Goal: Find specific page/section: Find specific page/section

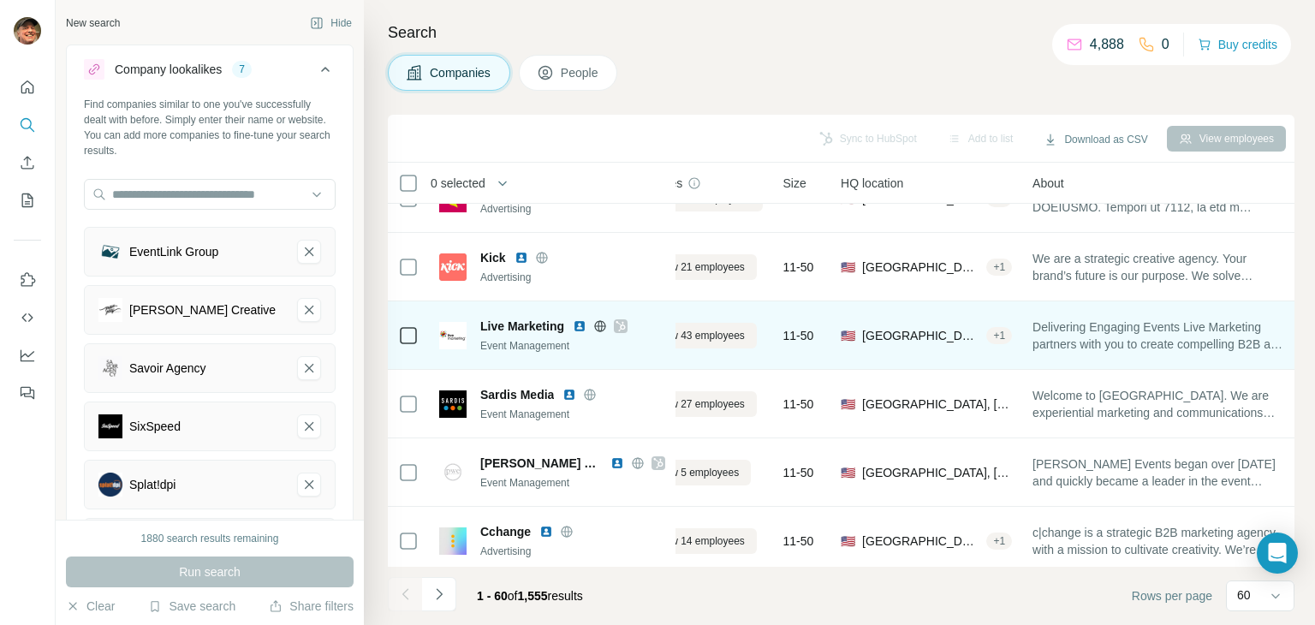
scroll to position [1636, 62]
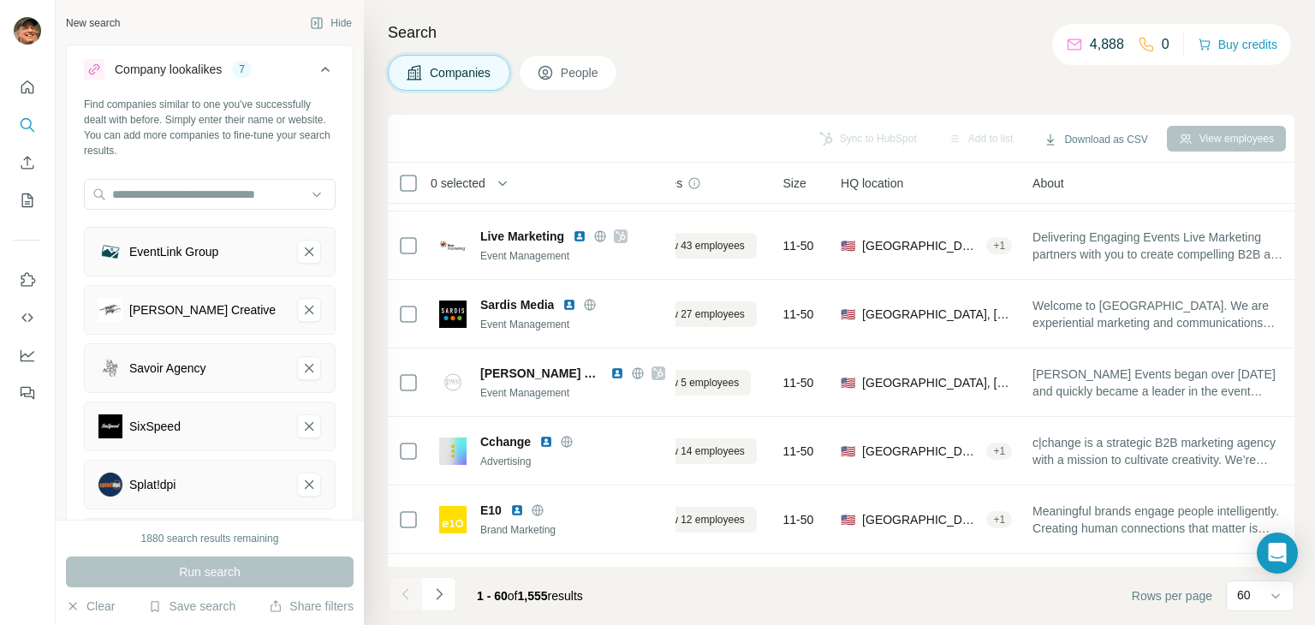
click at [31, 152] on div at bounding box center [27, 235] width 55 height 347
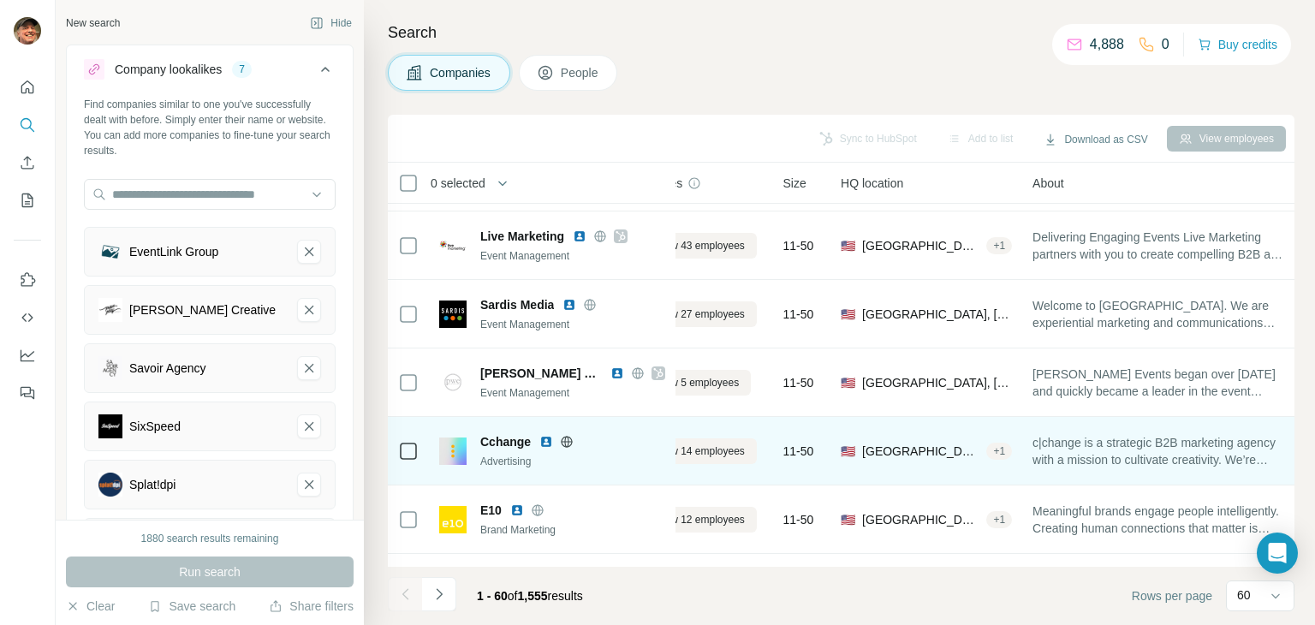
click at [571, 441] on icon at bounding box center [566, 441] width 11 height 1
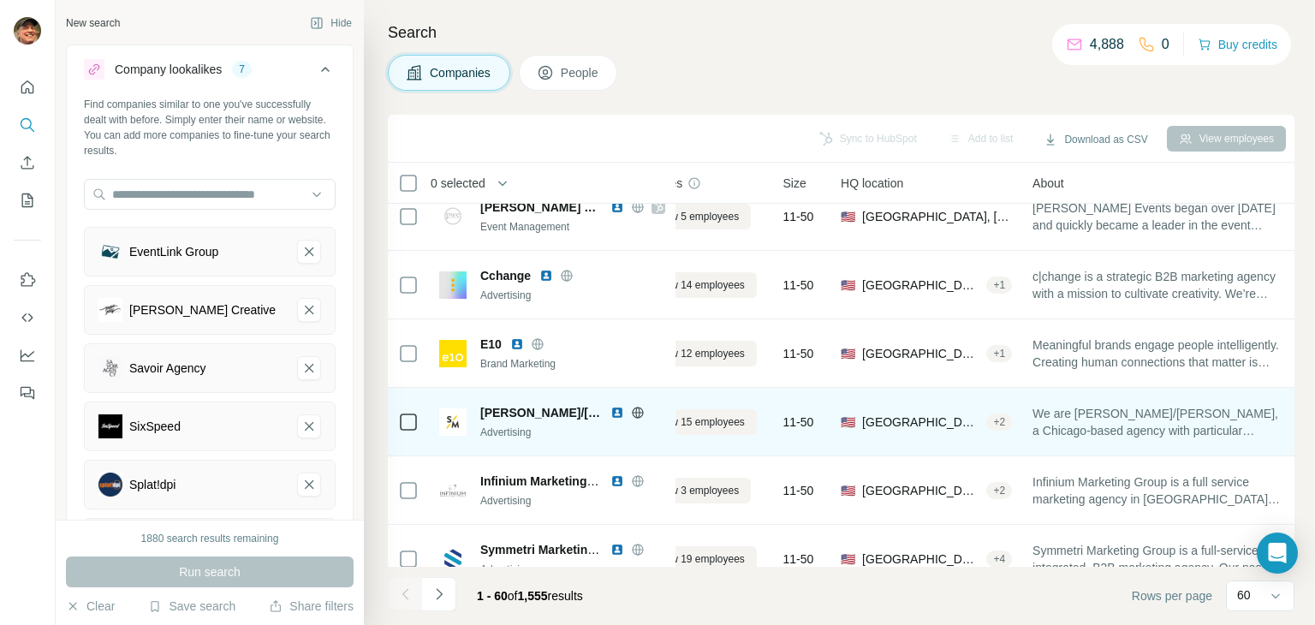
scroll to position [1807, 62]
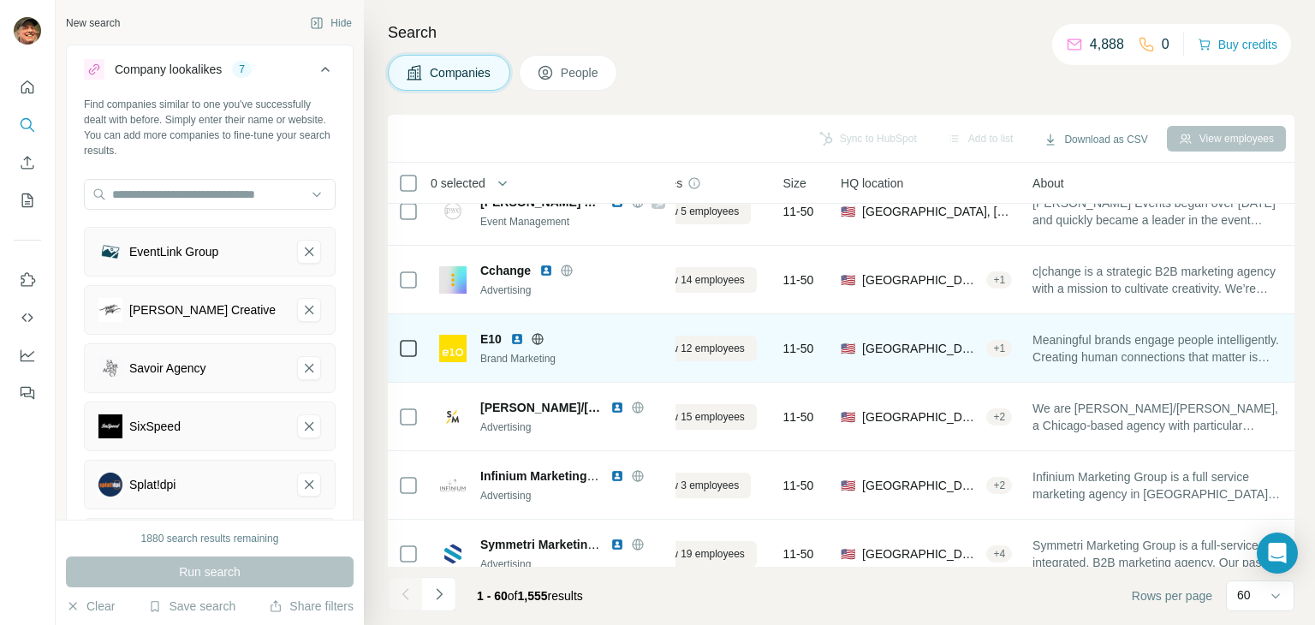
click at [537, 338] on icon at bounding box center [536, 338] width 11 height 1
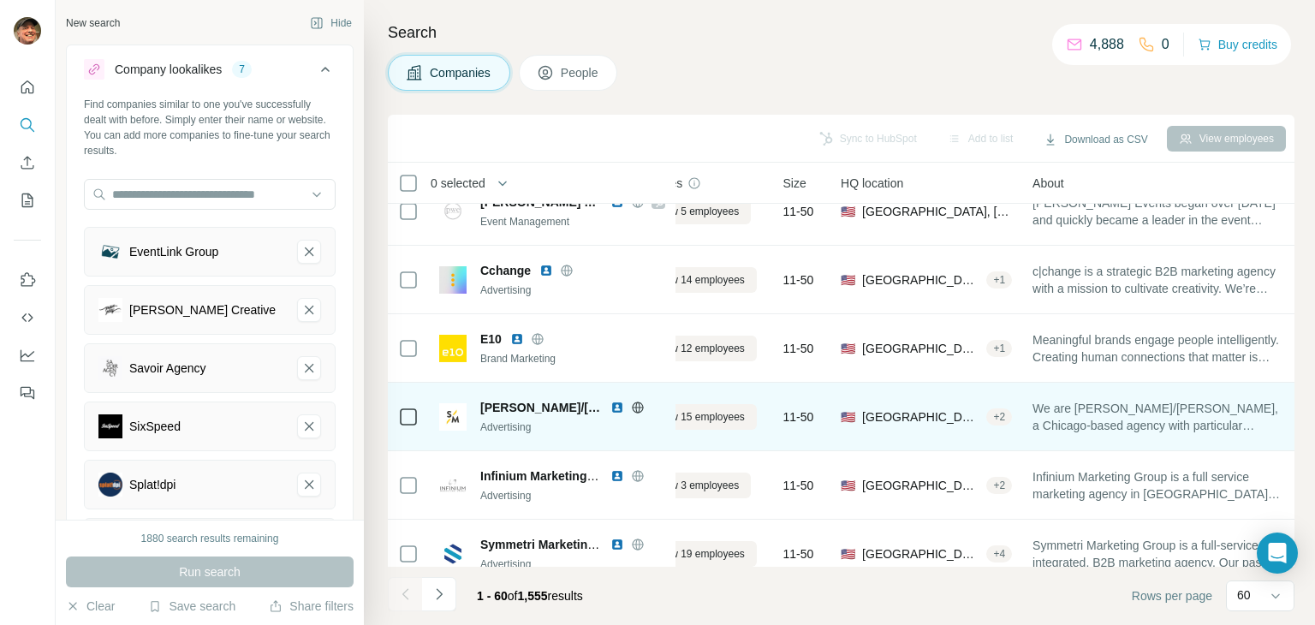
click at [635, 407] on icon at bounding box center [637, 406] width 4 height 11
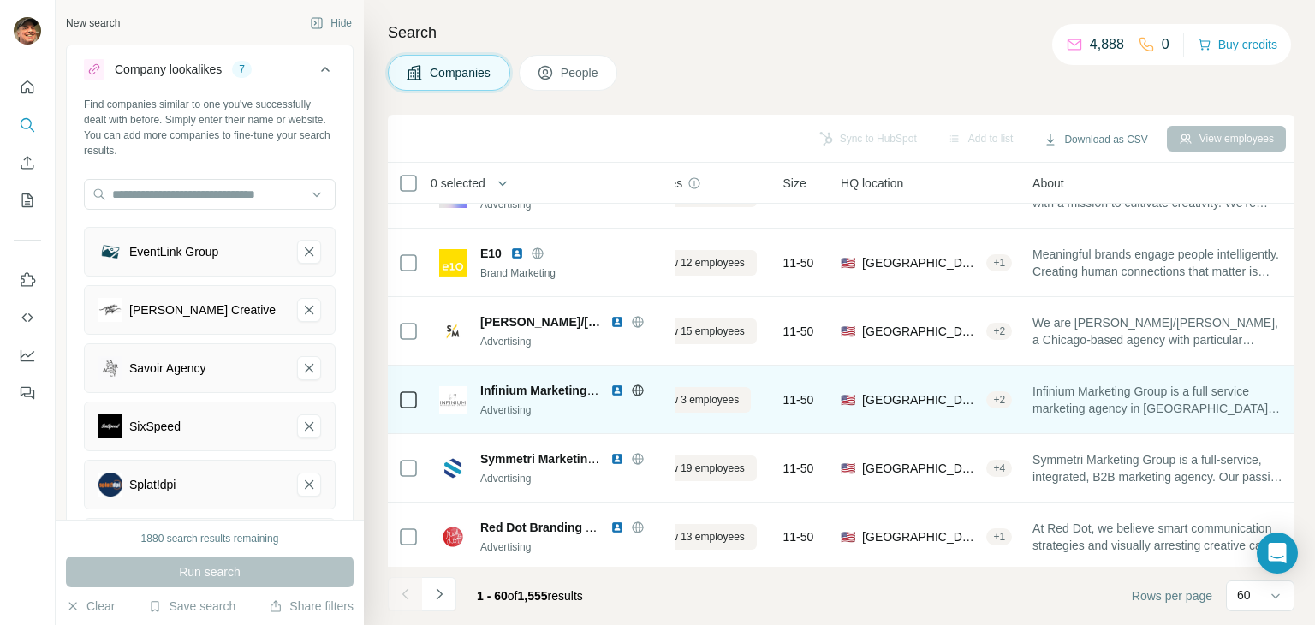
scroll to position [1978, 62]
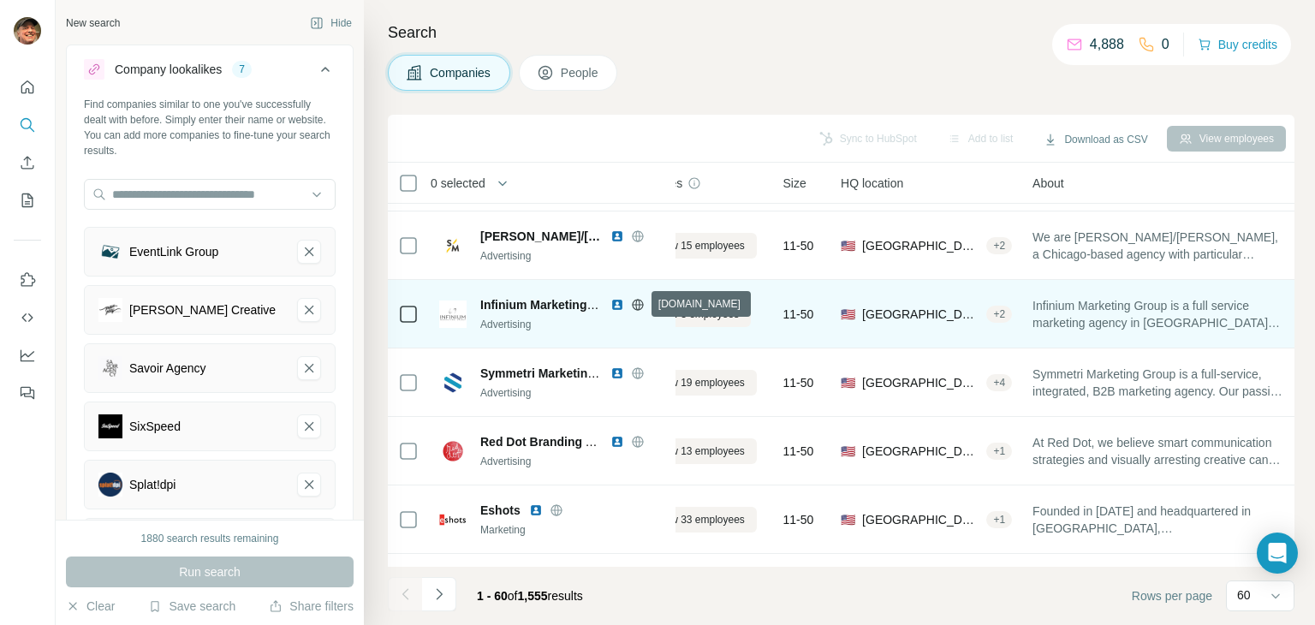
click at [637, 304] on icon at bounding box center [637, 304] width 11 height 1
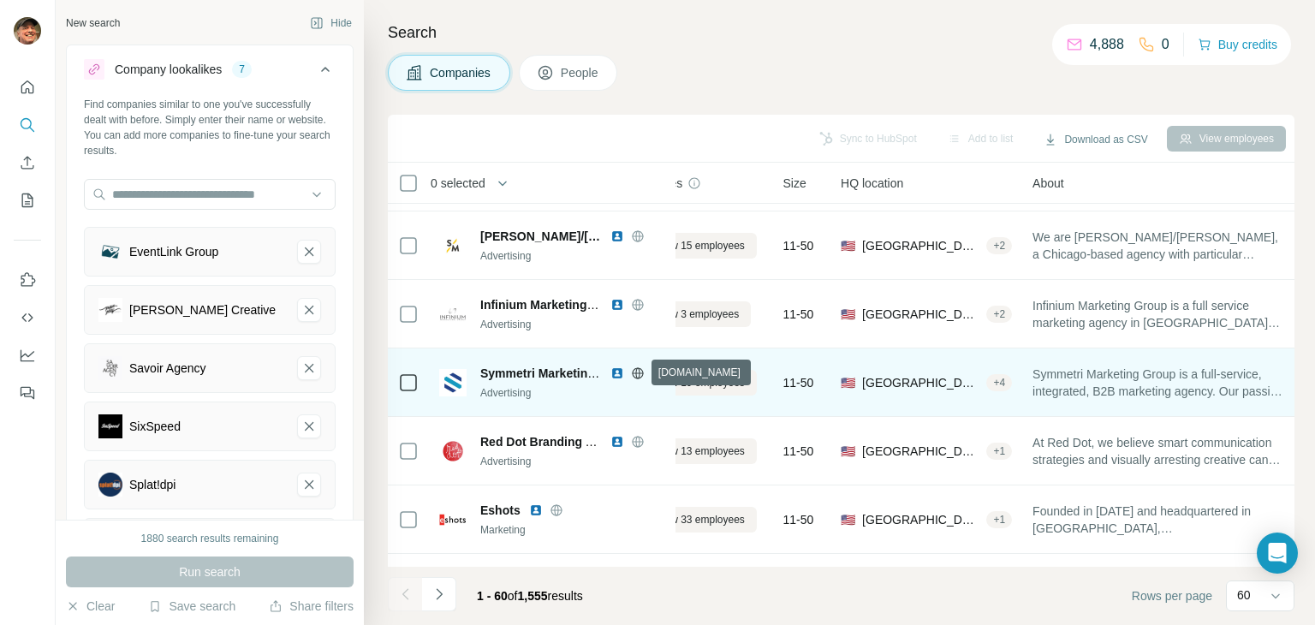
click at [640, 375] on icon at bounding box center [638, 373] width 14 height 14
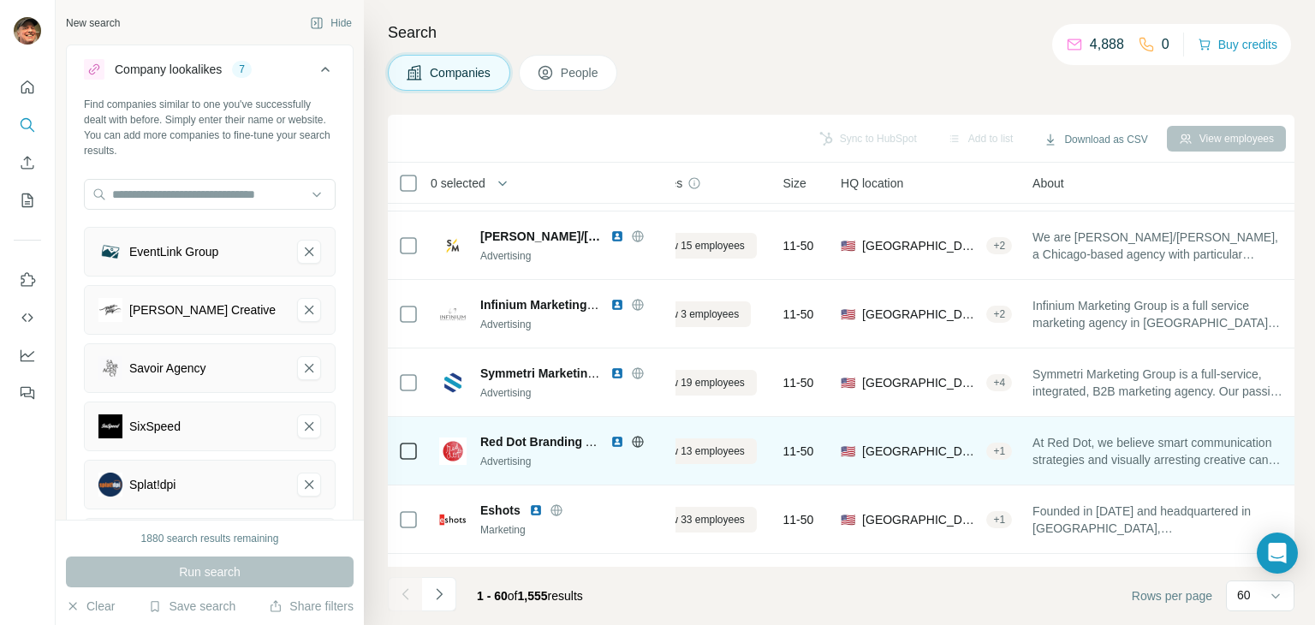
click at [637, 442] on icon at bounding box center [638, 442] width 14 height 14
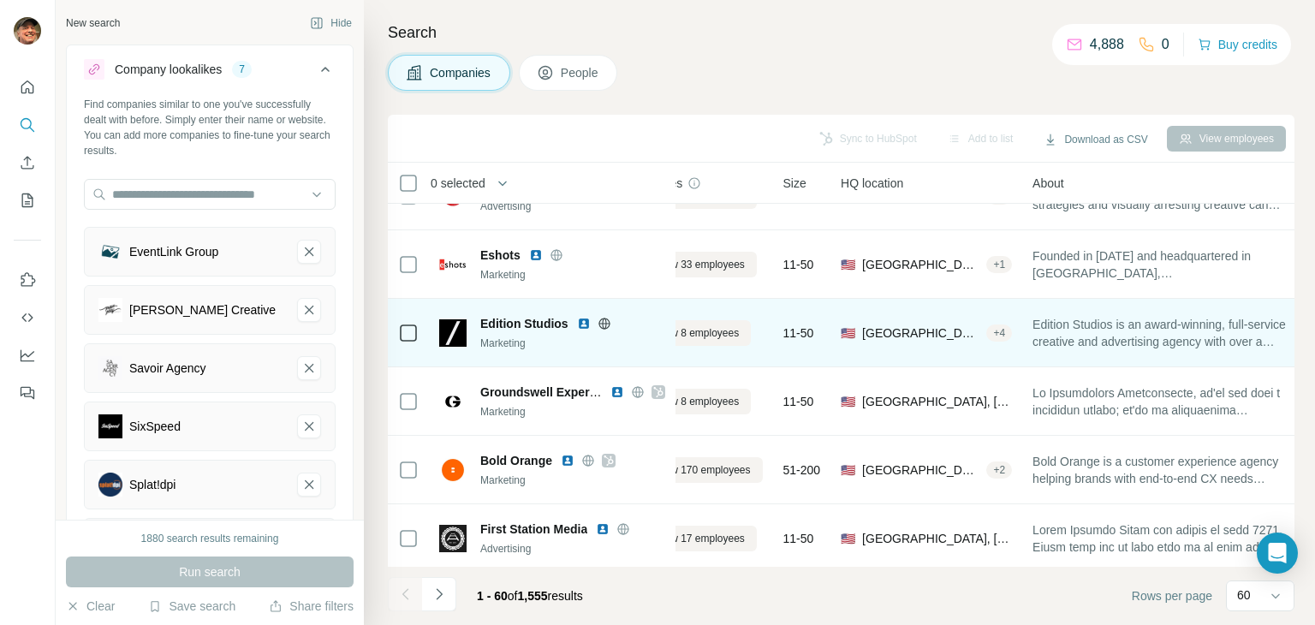
scroll to position [2235, 62]
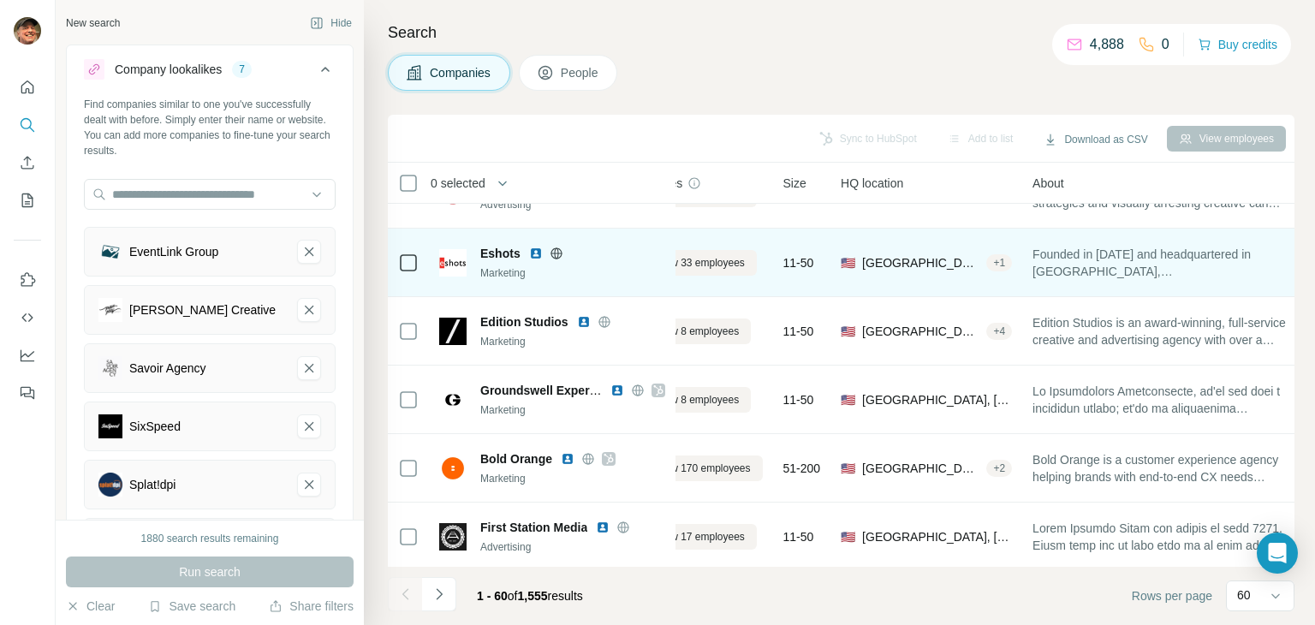
click at [557, 248] on icon at bounding box center [556, 253] width 14 height 14
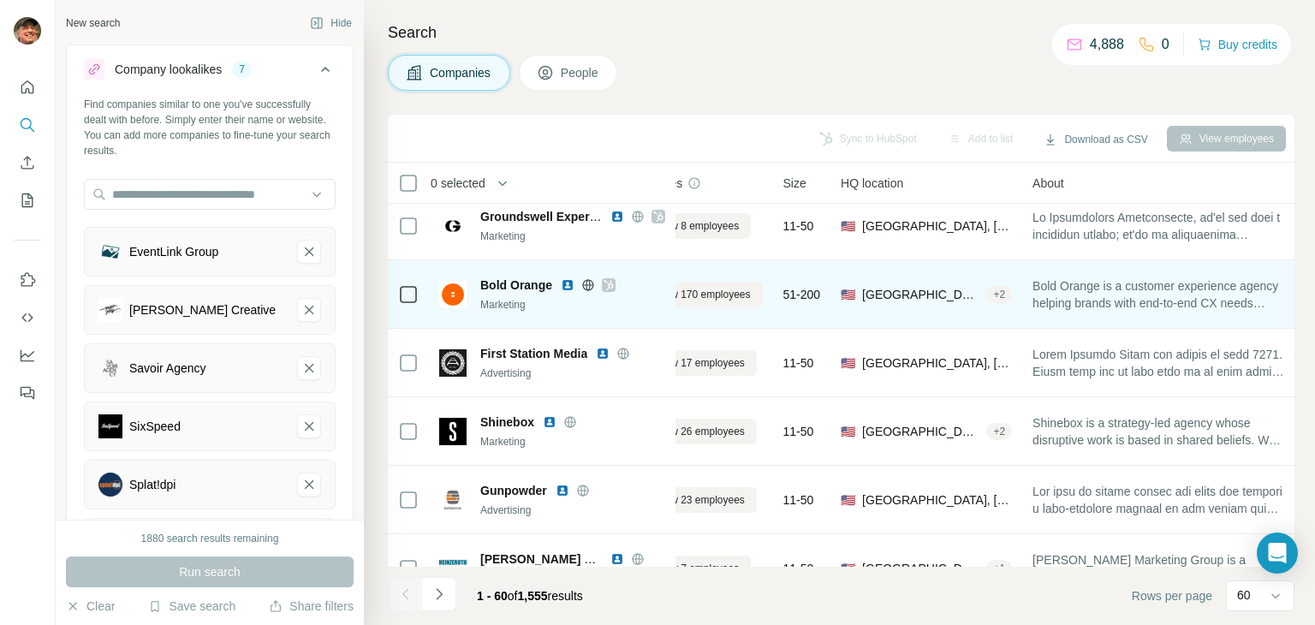
scroll to position [2406, 62]
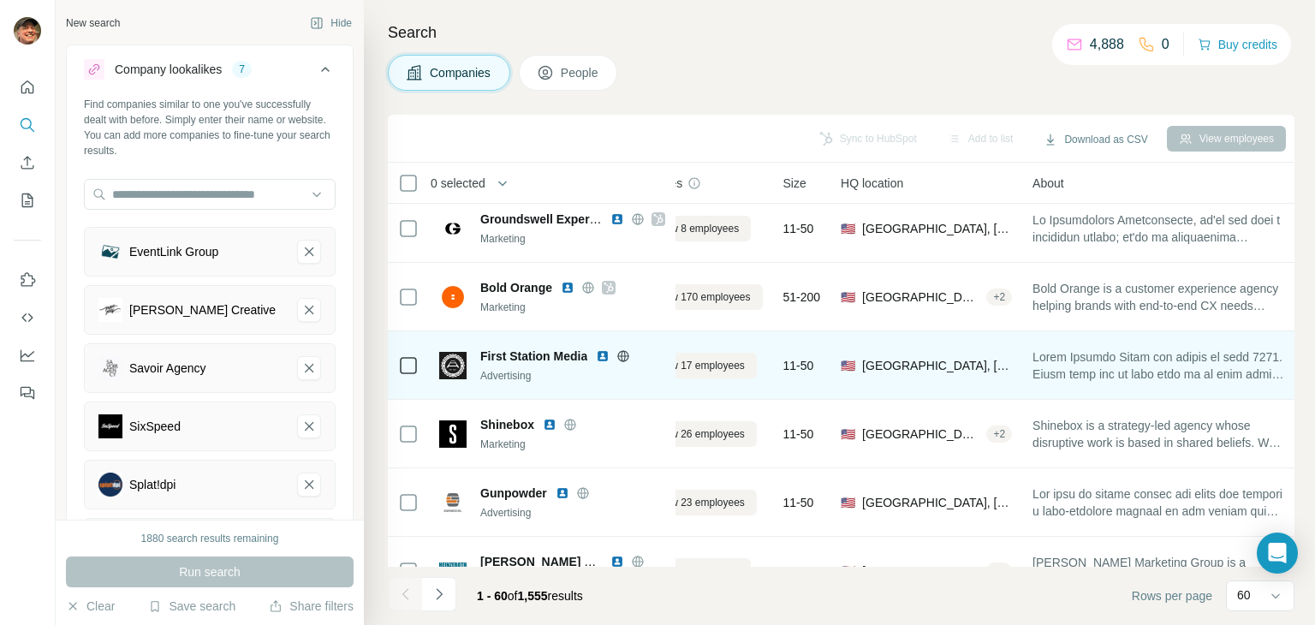
click at [630, 354] on icon at bounding box center [623, 356] width 14 height 14
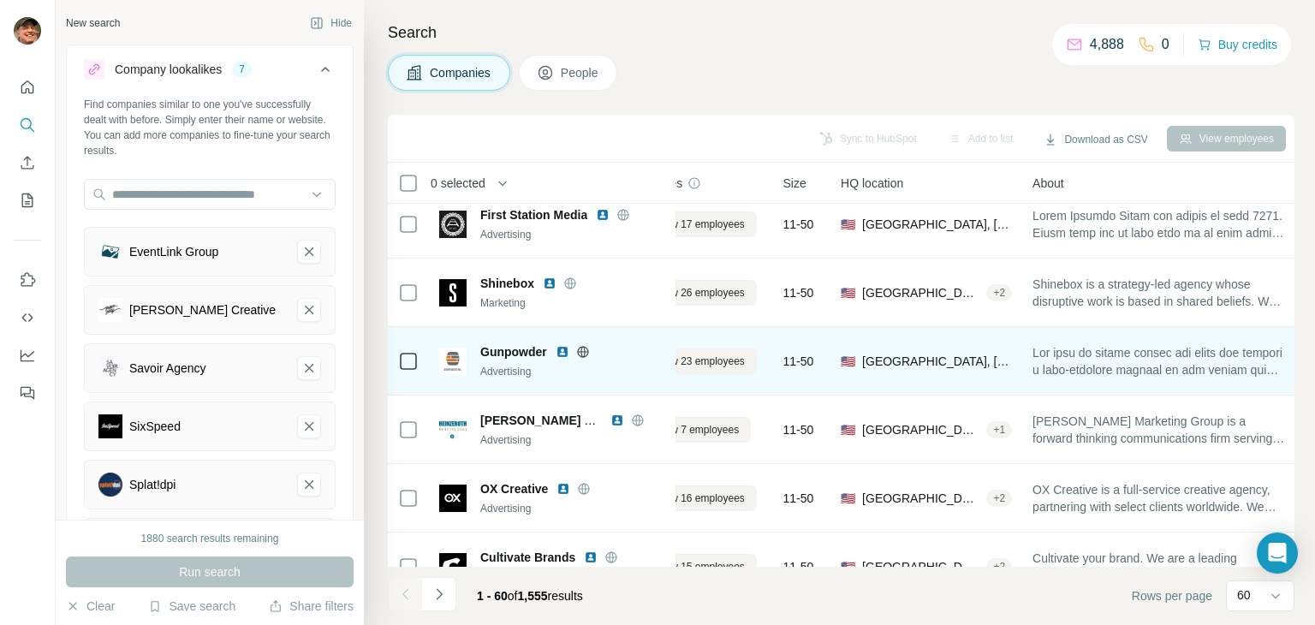
scroll to position [2577, 62]
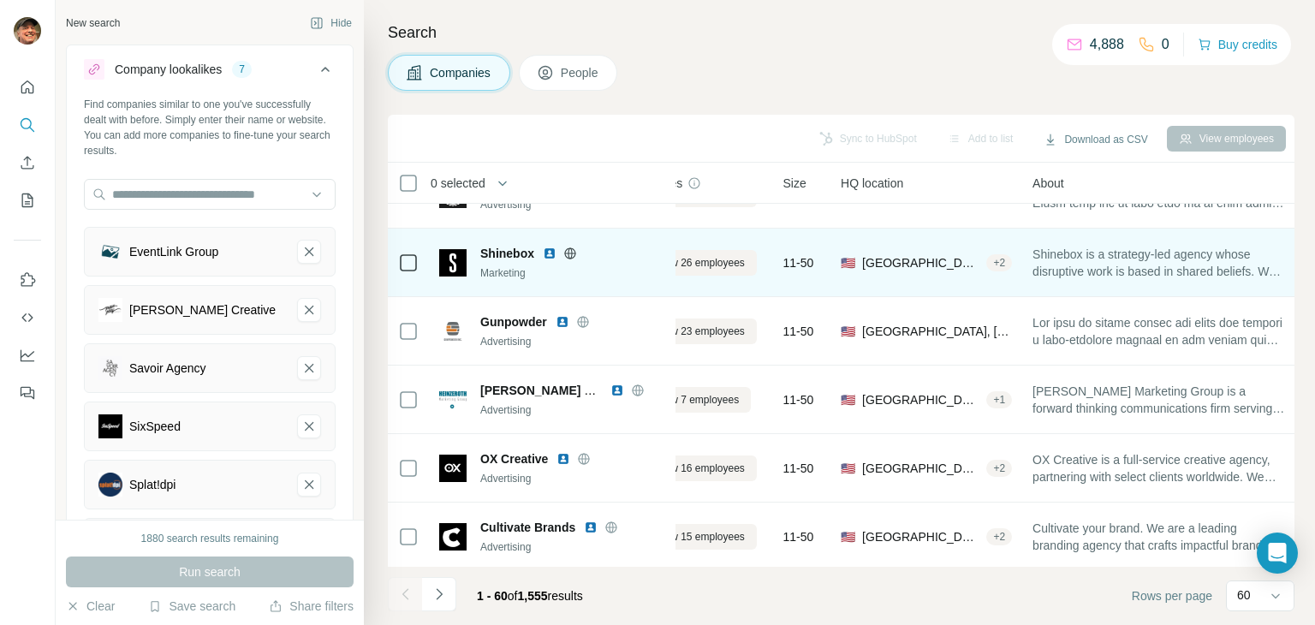
click at [565, 252] on icon at bounding box center [569, 252] width 11 height 1
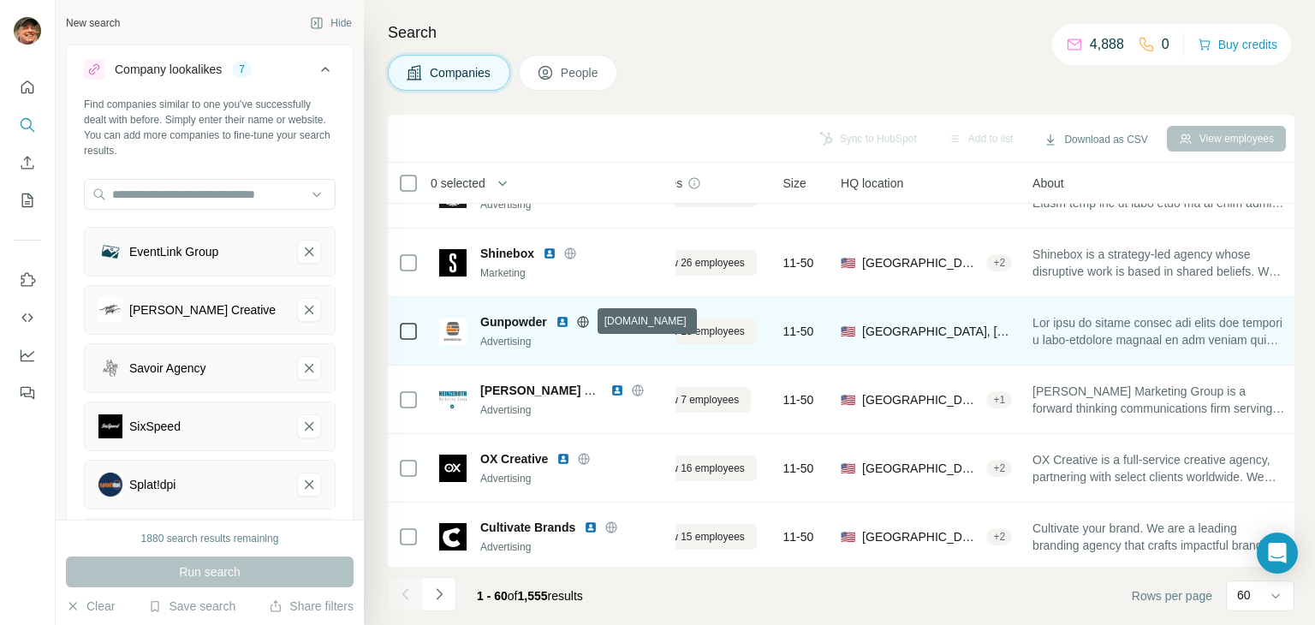
click at [585, 323] on icon at bounding box center [583, 322] width 14 height 14
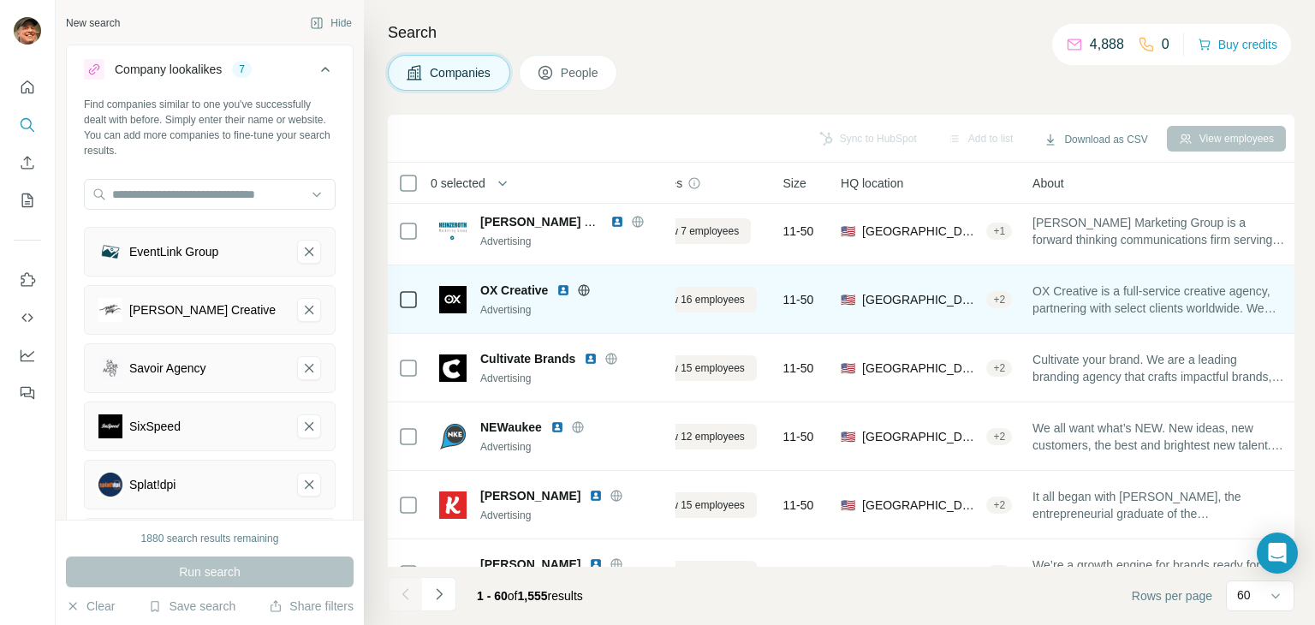
scroll to position [2748, 62]
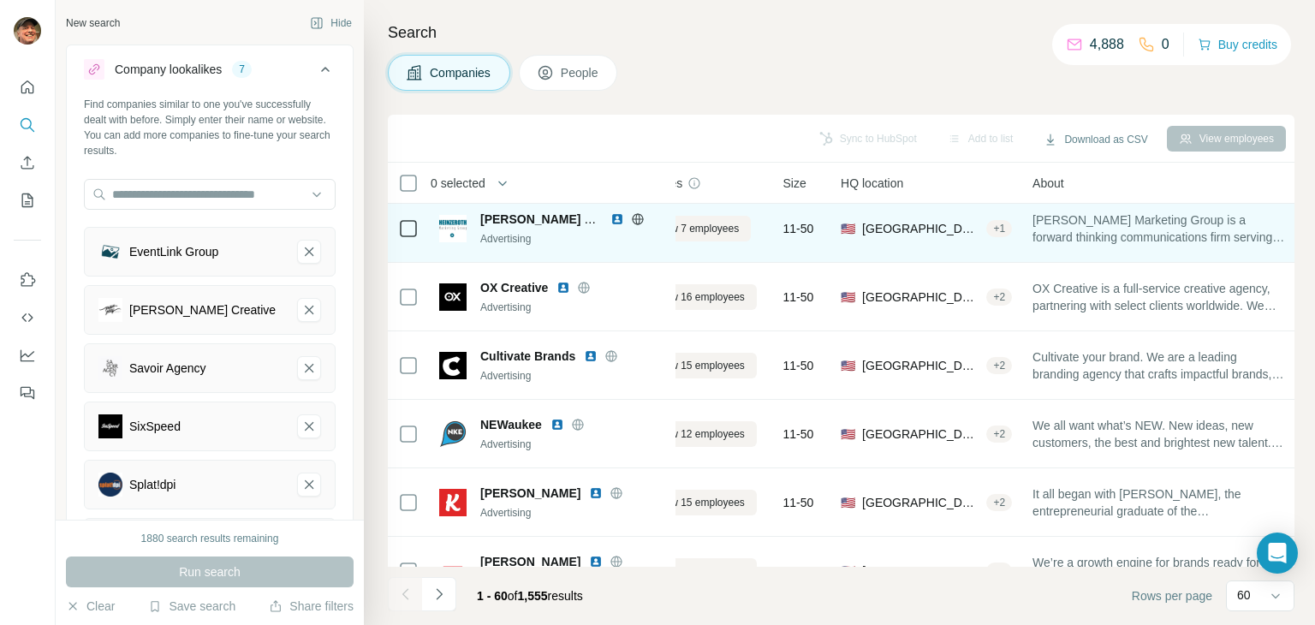
click at [636, 217] on icon at bounding box center [637, 218] width 4 height 11
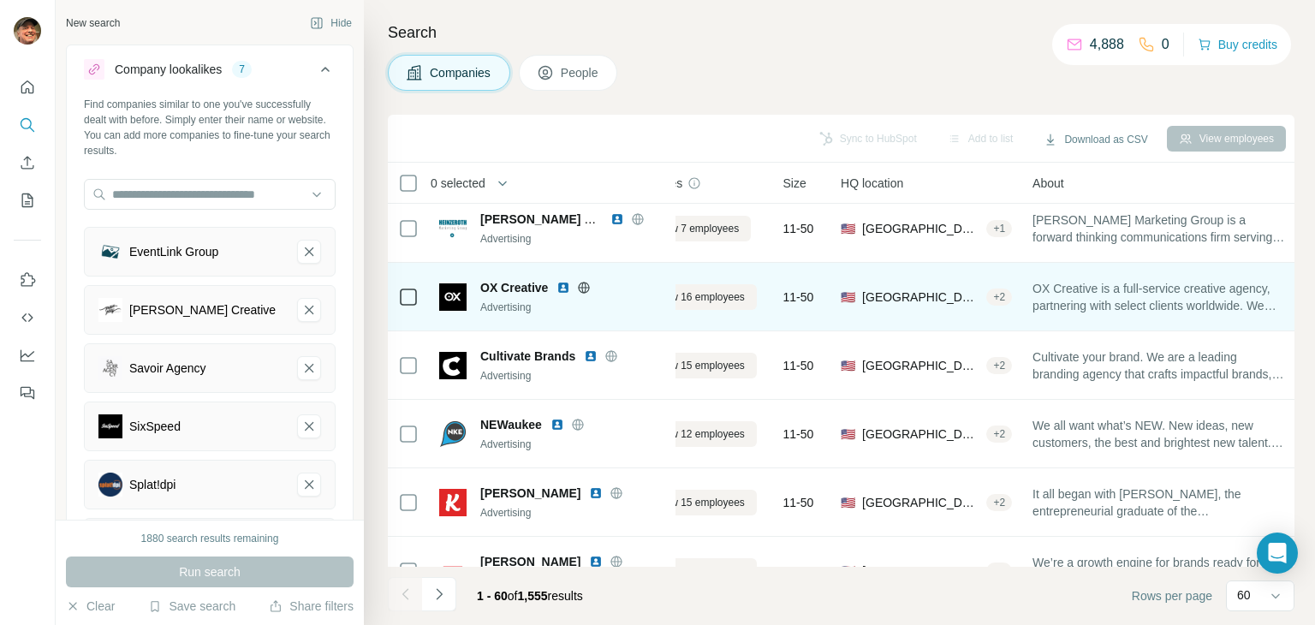
click at [586, 288] on icon at bounding box center [584, 287] width 4 height 11
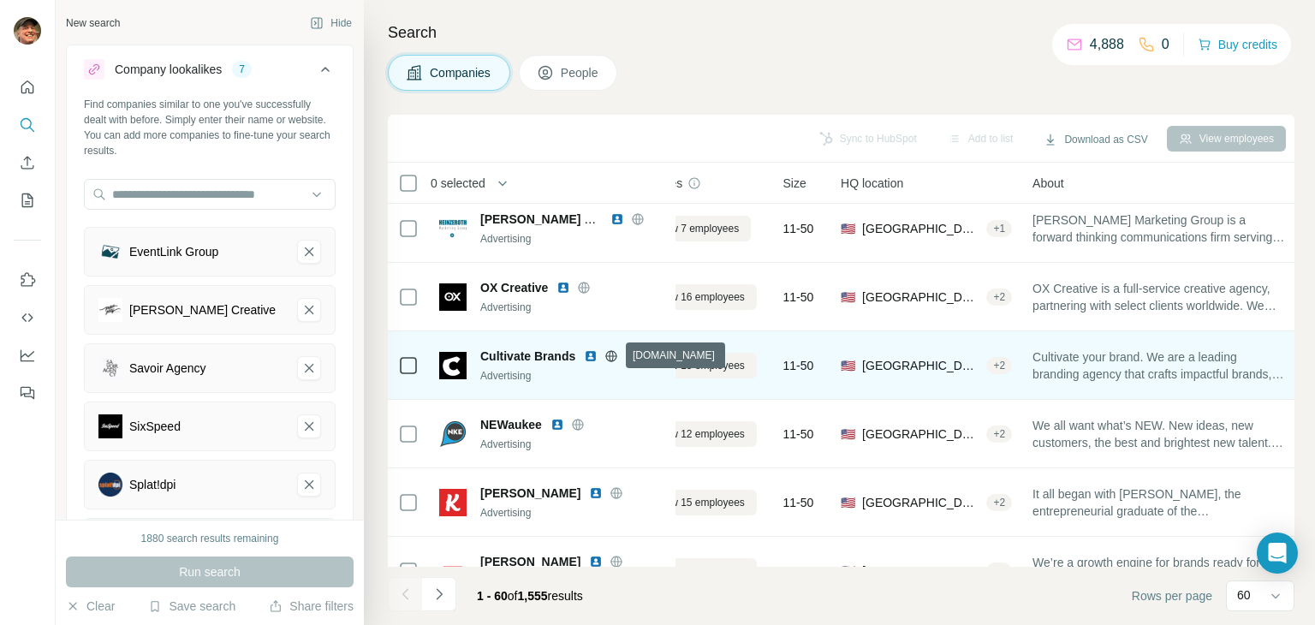
click at [609, 358] on icon at bounding box center [611, 356] width 14 height 14
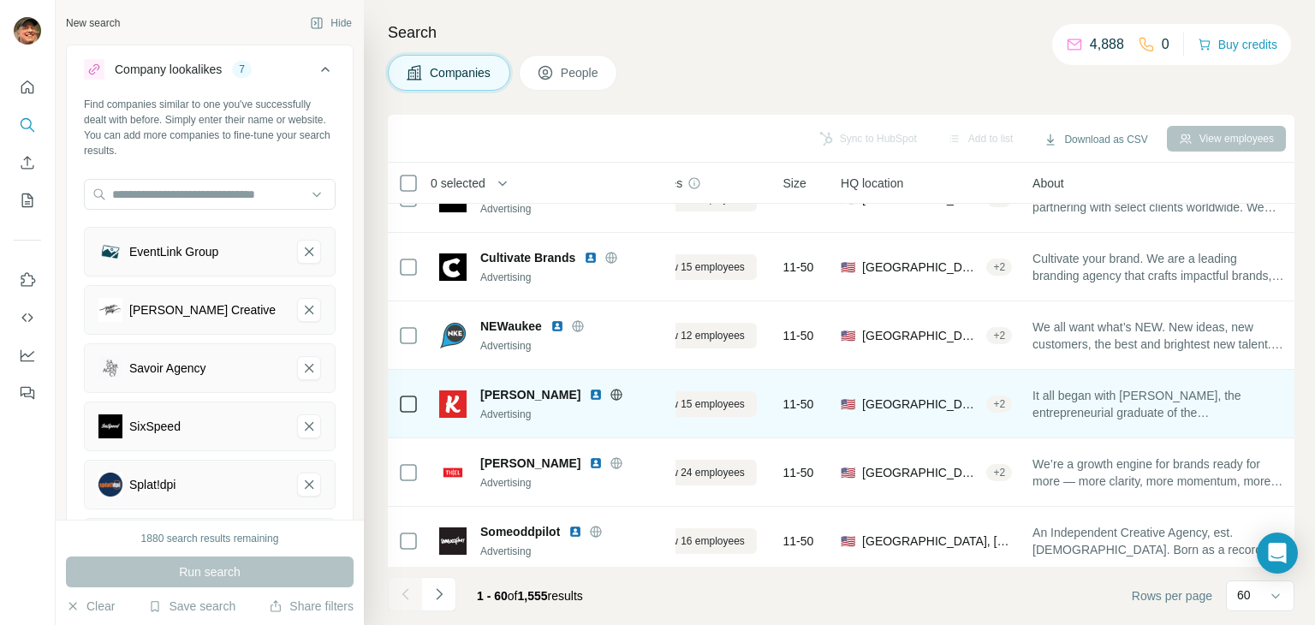
scroll to position [2919, 62]
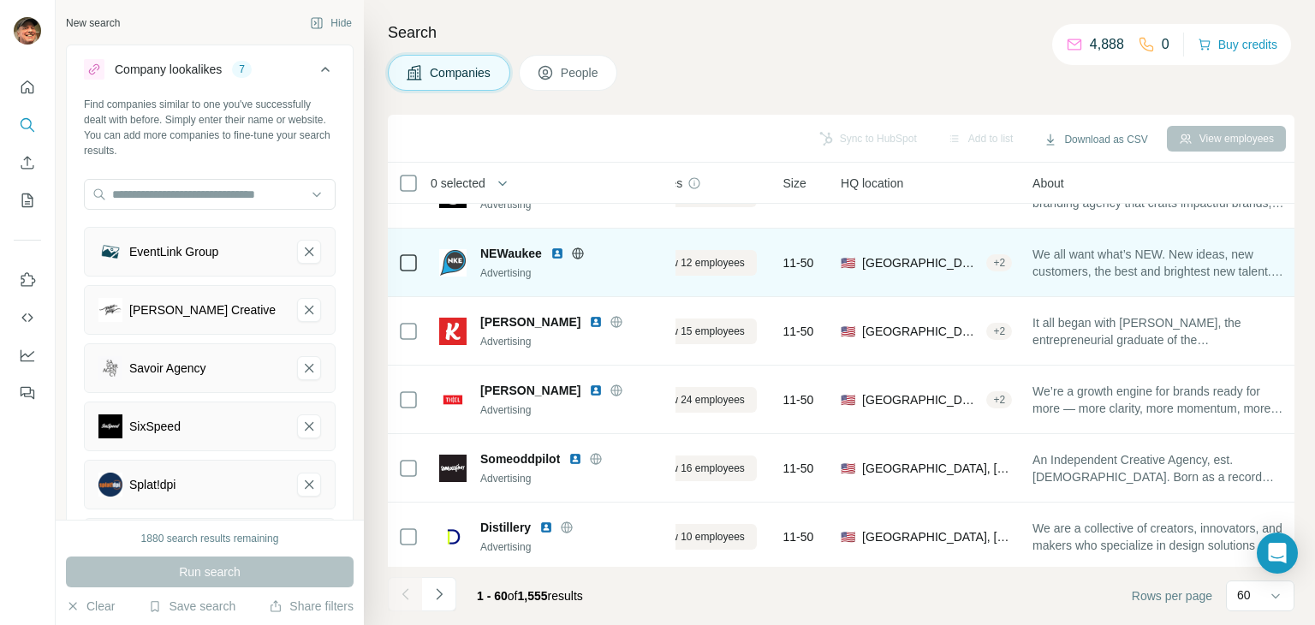
click at [580, 247] on icon at bounding box center [577, 252] width 11 height 11
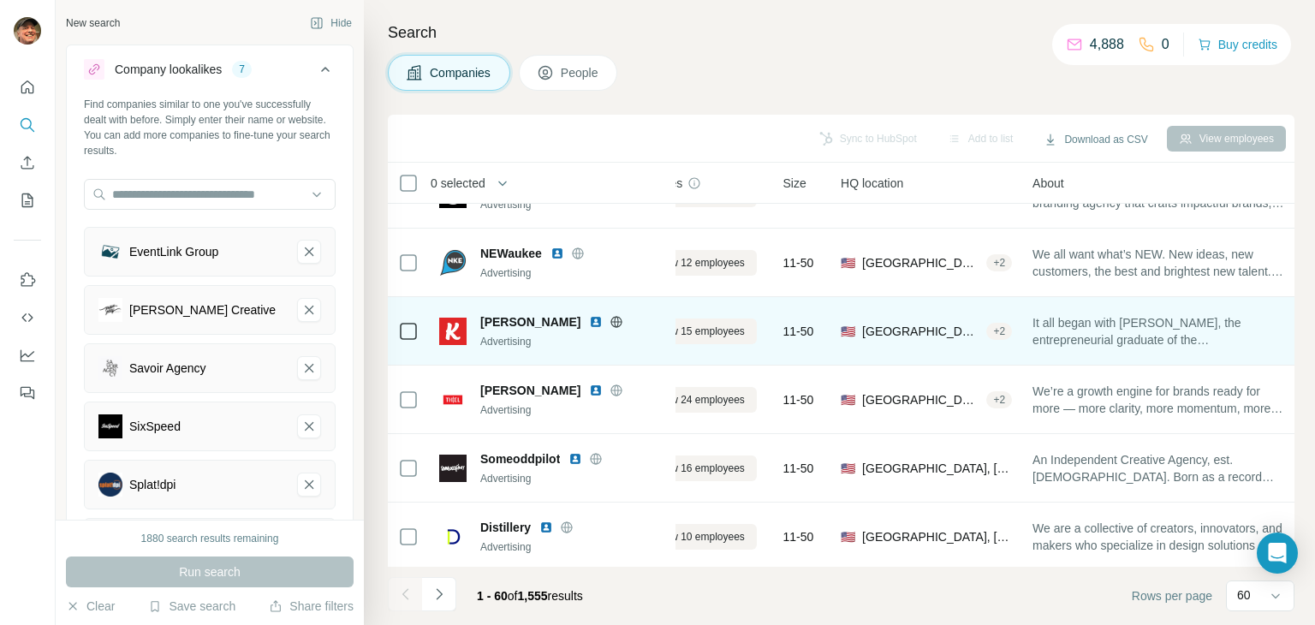
click at [614, 325] on icon at bounding box center [616, 321] width 4 height 11
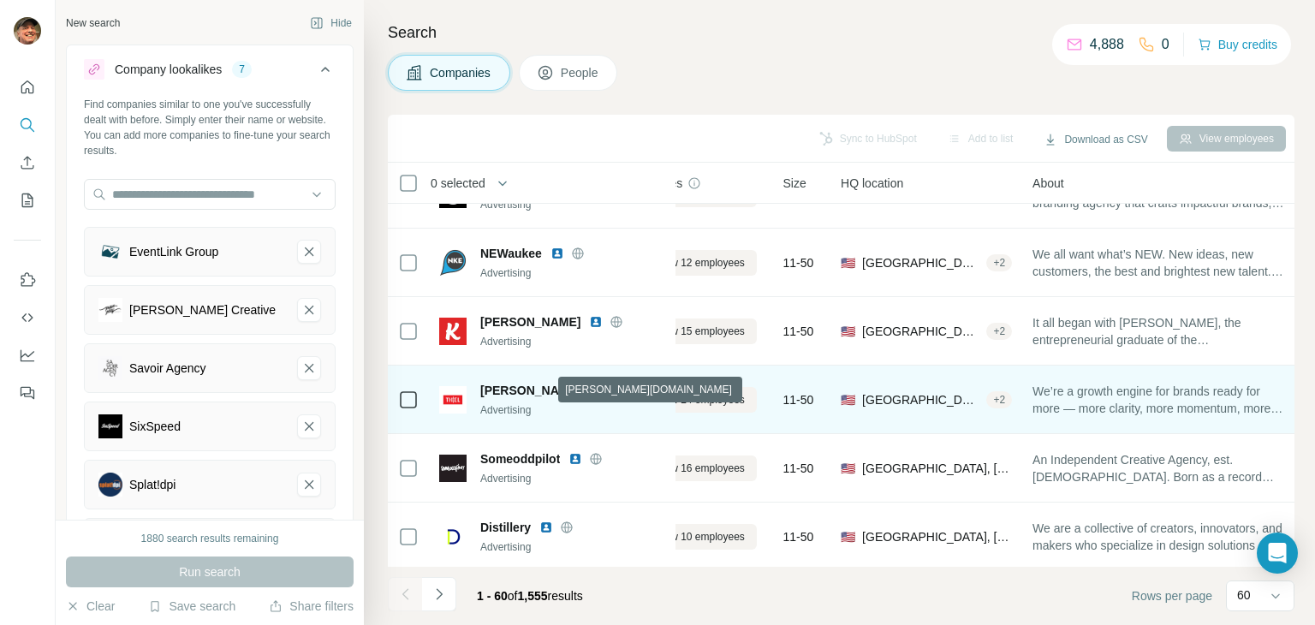
click at [614, 385] on icon at bounding box center [616, 389] width 4 height 11
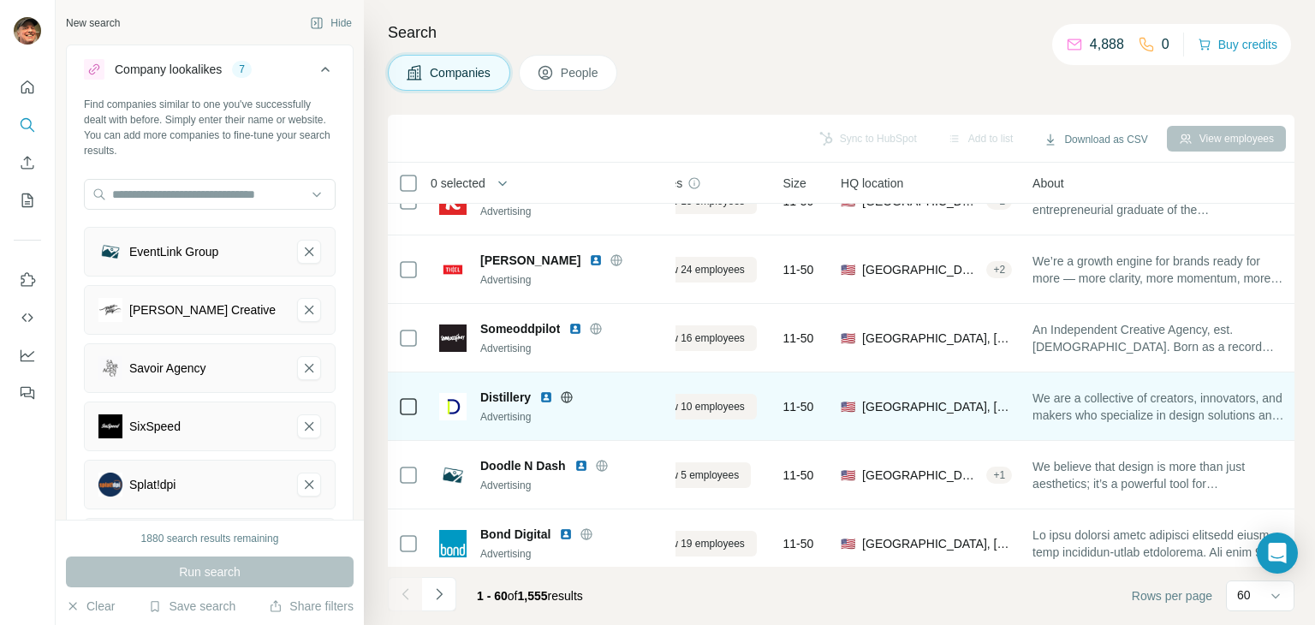
scroll to position [3090, 62]
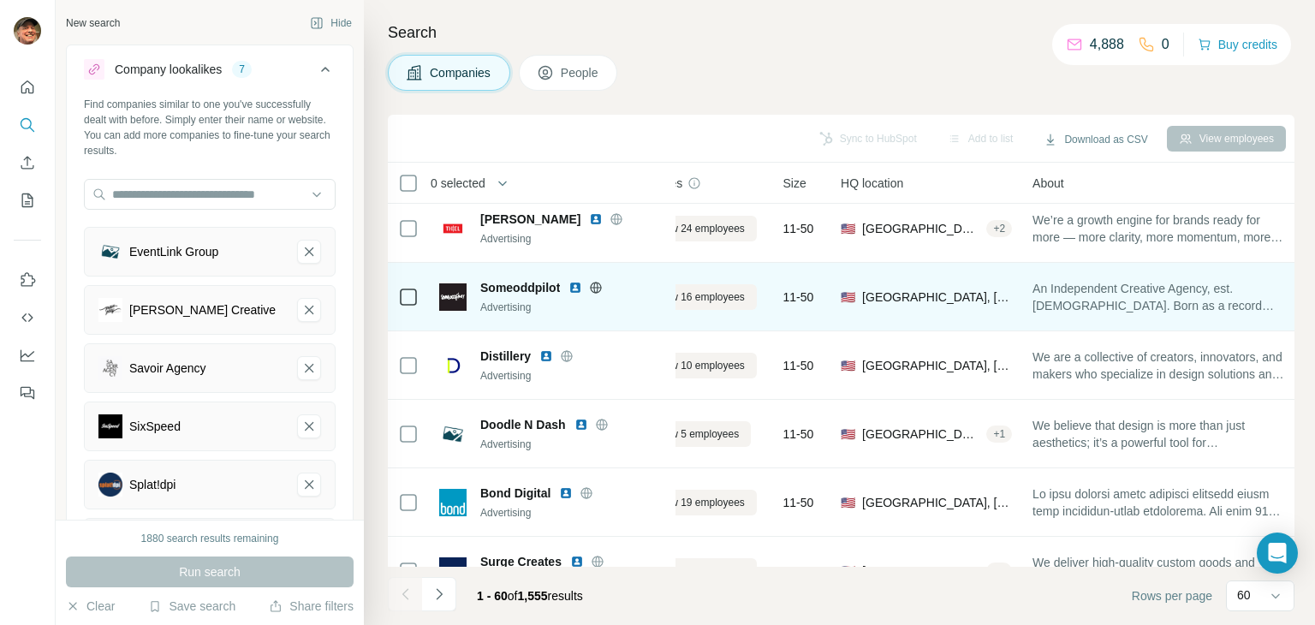
click at [598, 288] on icon at bounding box center [596, 287] width 4 height 11
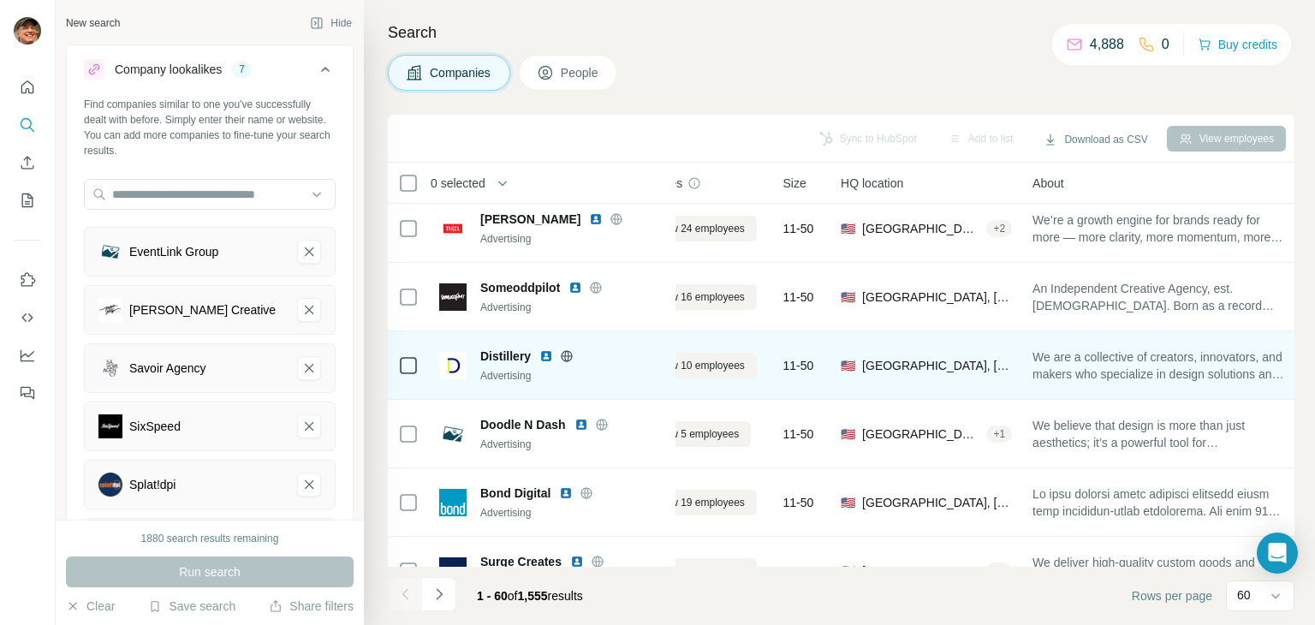
click at [568, 353] on icon at bounding box center [567, 355] width 4 height 11
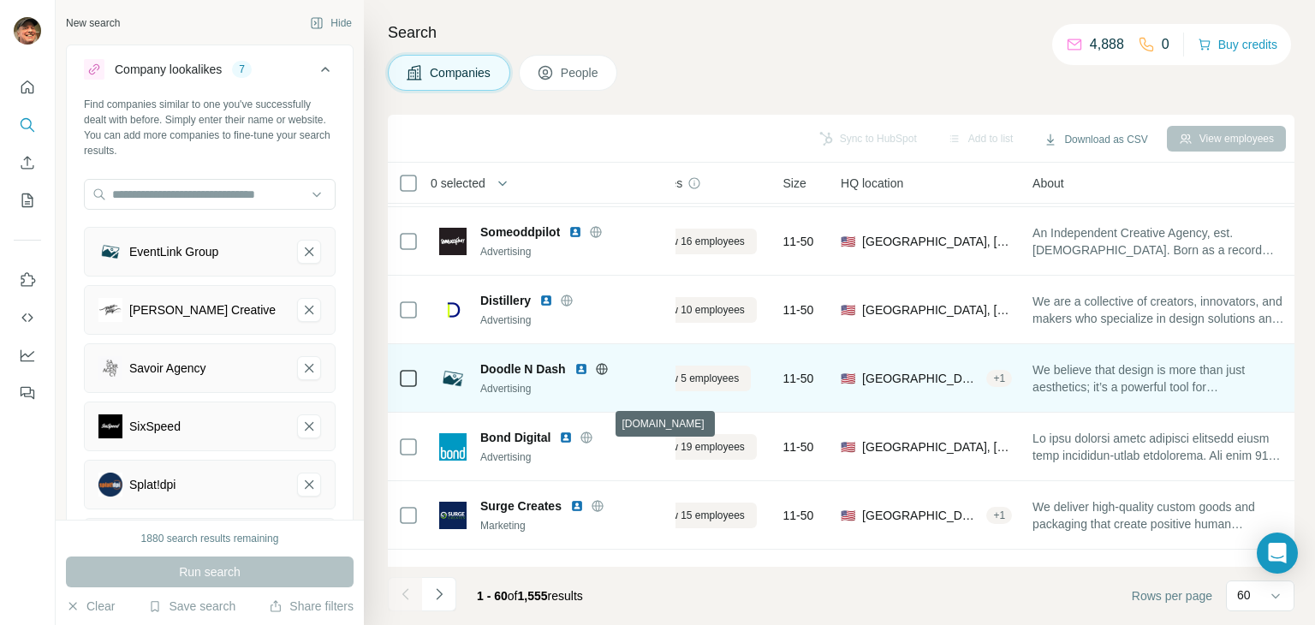
scroll to position [3176, 62]
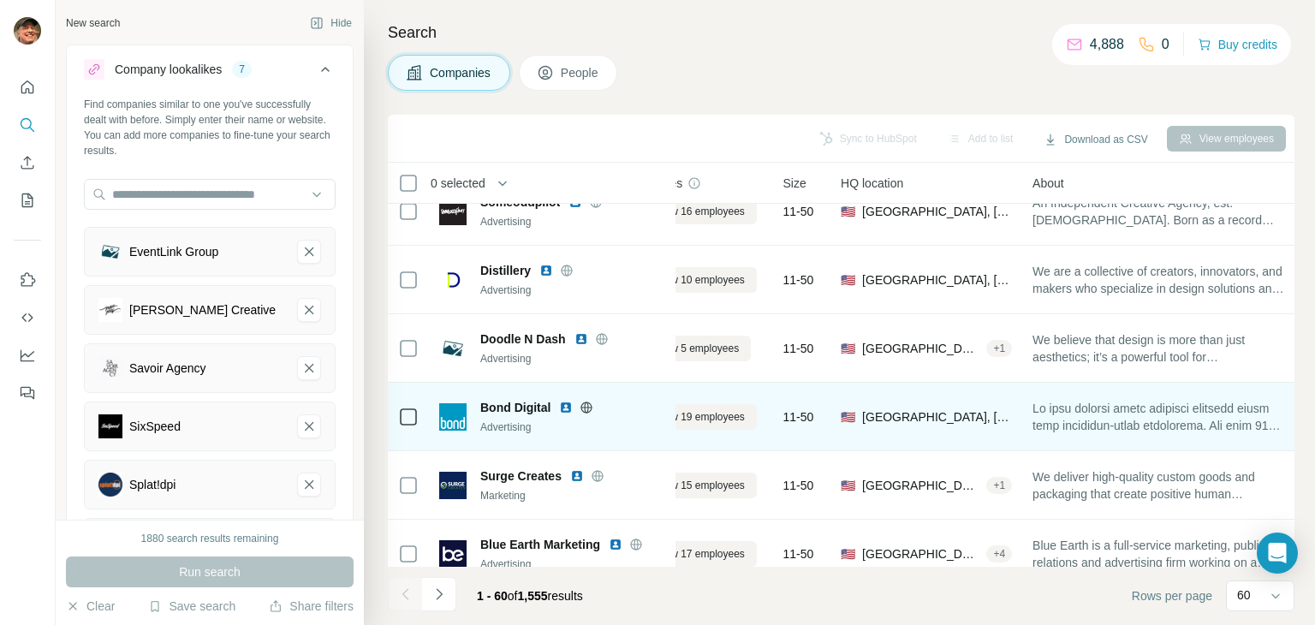
click at [584, 401] on icon at bounding box center [586, 408] width 14 height 14
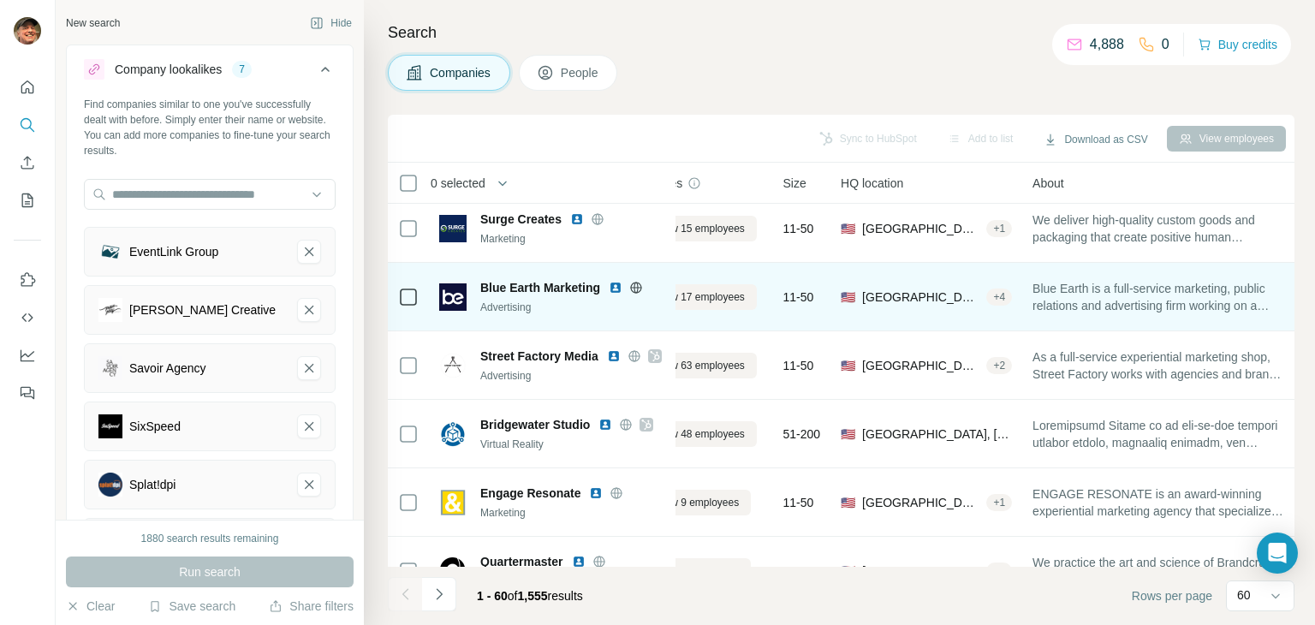
scroll to position [3347, 62]
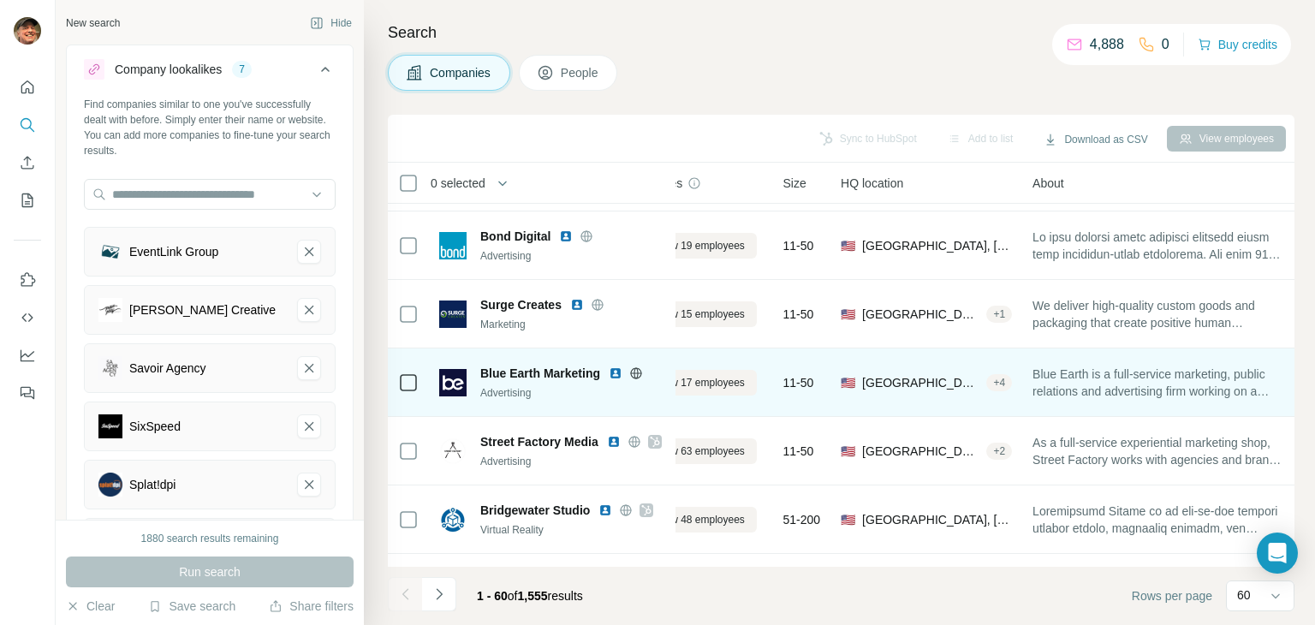
click at [639, 366] on icon at bounding box center [636, 373] width 14 height 14
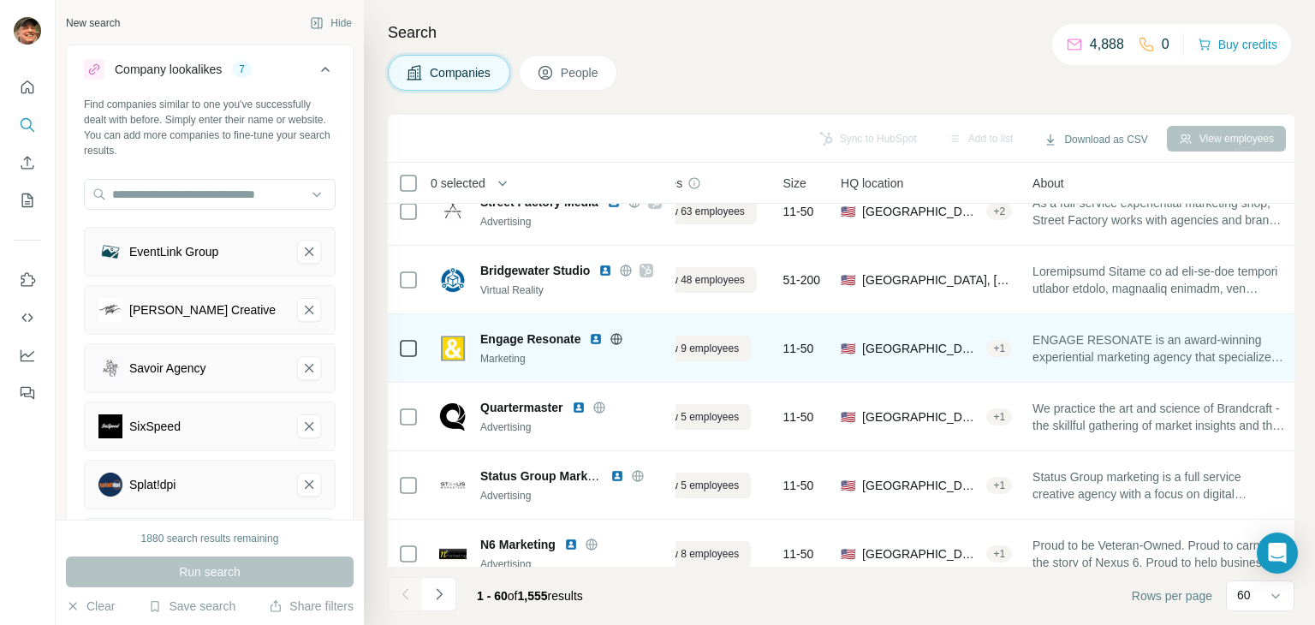
scroll to position [3604, 62]
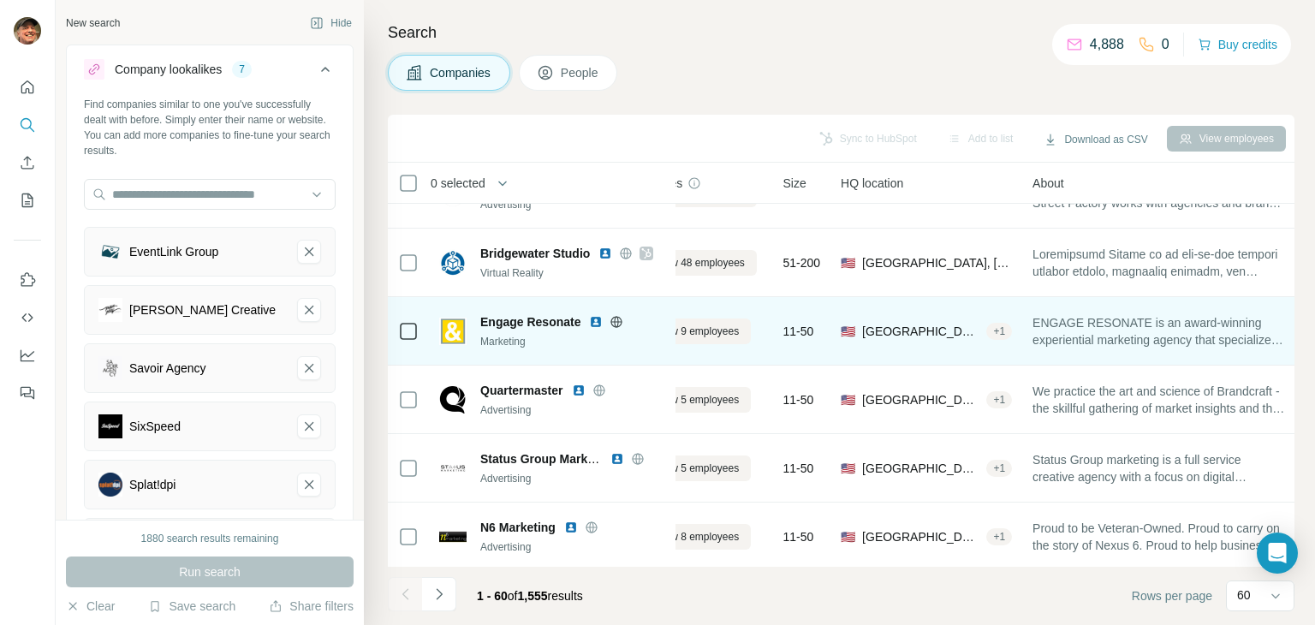
click at [613, 319] on icon at bounding box center [616, 322] width 14 height 14
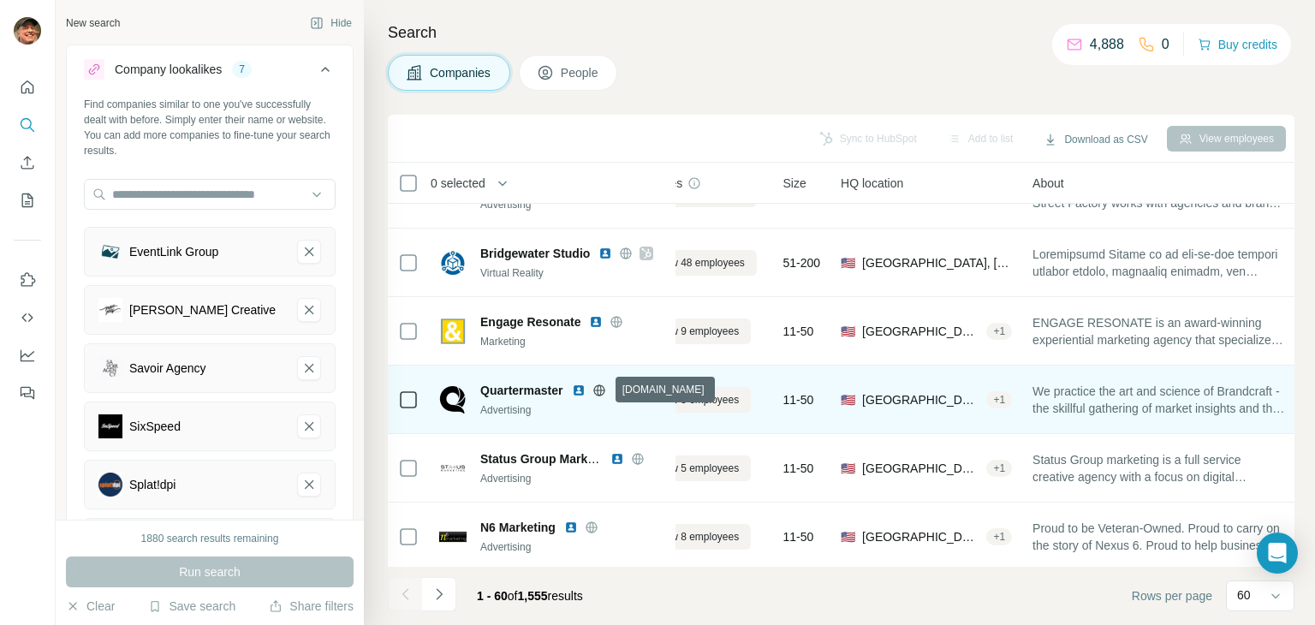
click at [601, 390] on icon at bounding box center [599, 390] width 14 height 14
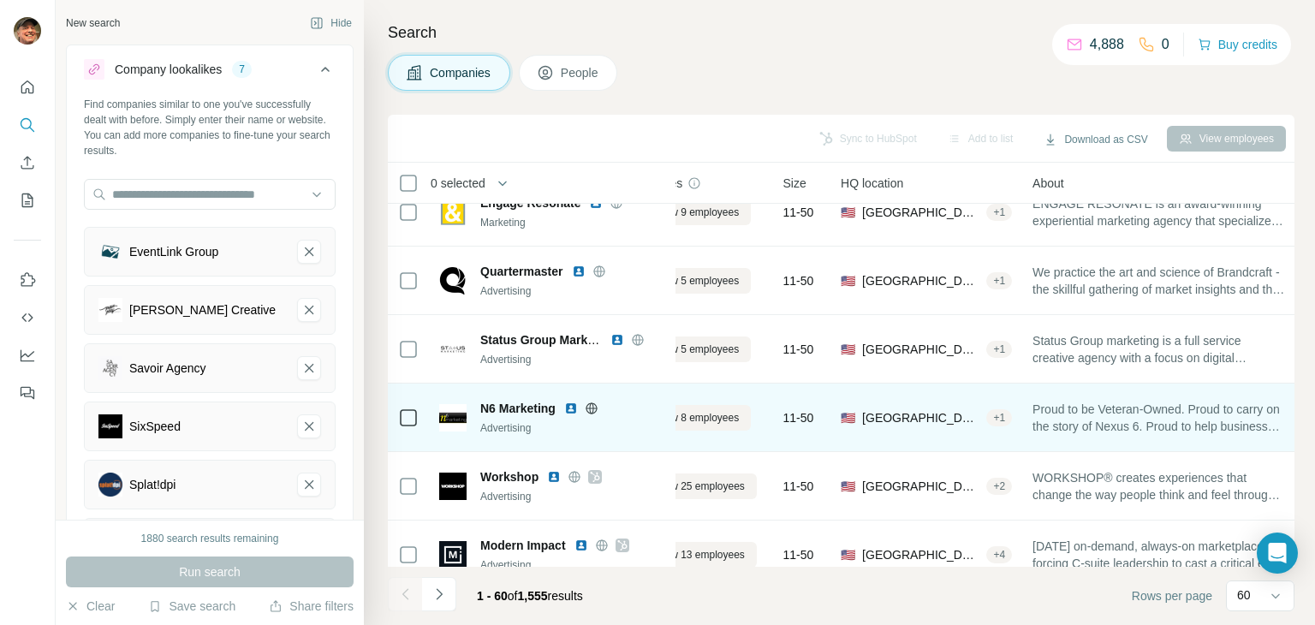
scroll to position [3754, 62]
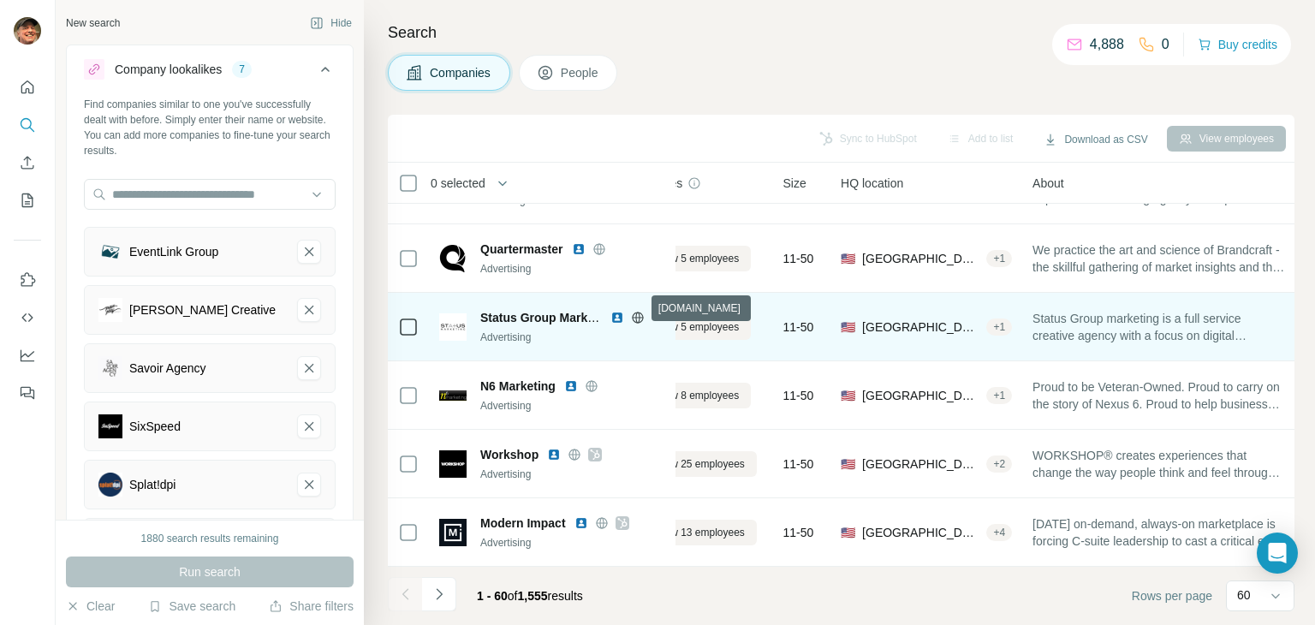
click at [638, 312] on icon at bounding box center [637, 317] width 4 height 11
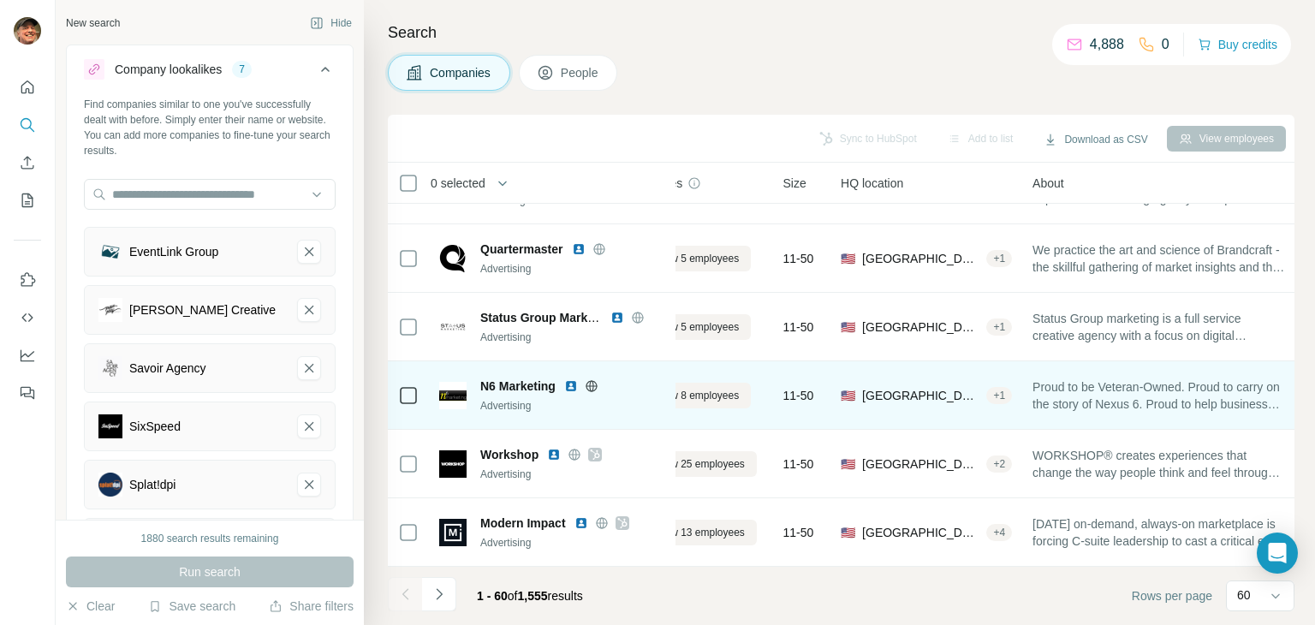
click at [589, 379] on icon at bounding box center [592, 386] width 14 height 14
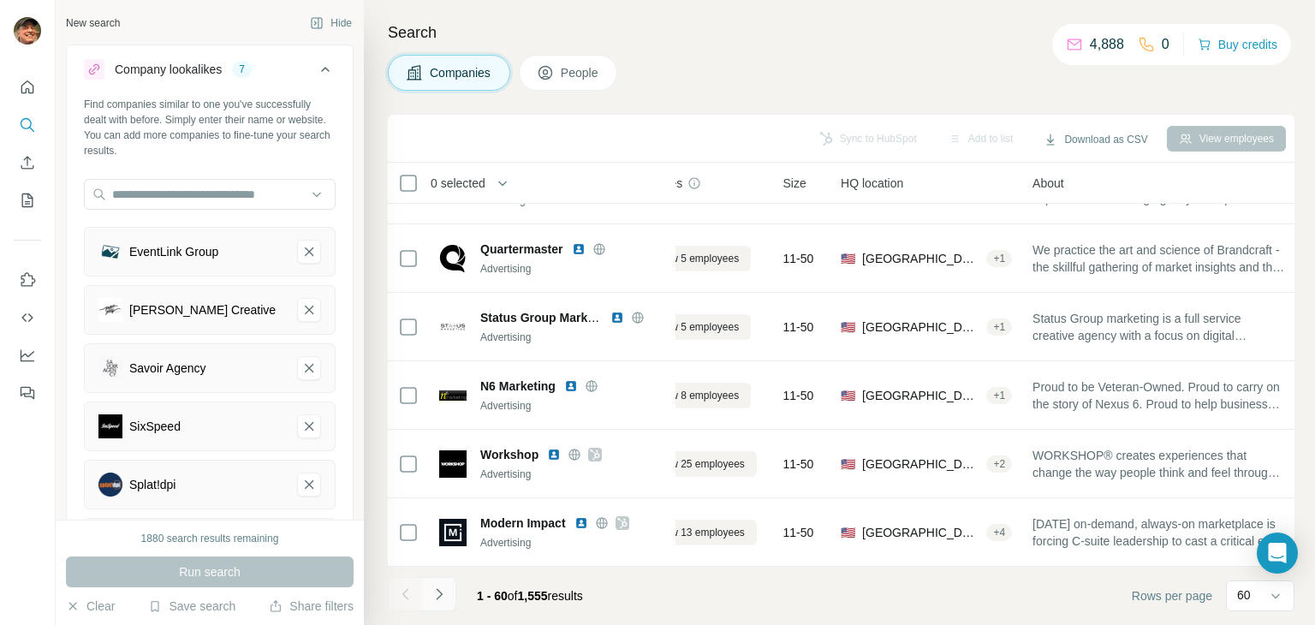
click at [442, 593] on icon "Navigate to next page" at bounding box center [438, 593] width 17 height 17
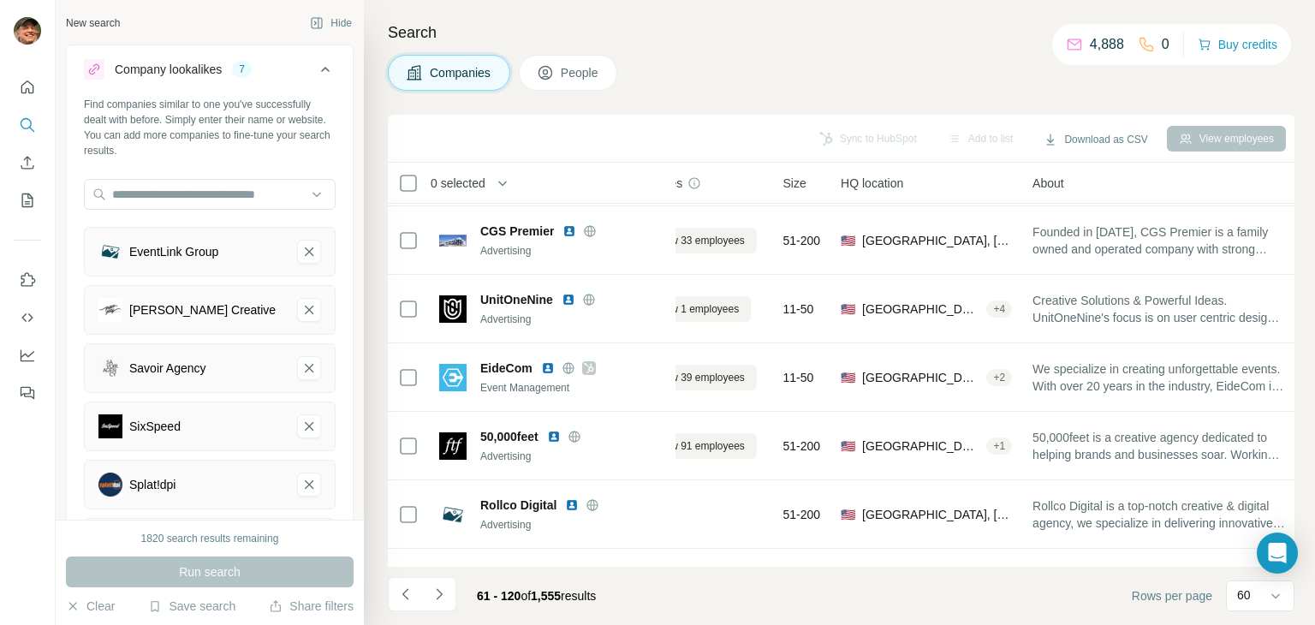
scroll to position [0, 62]
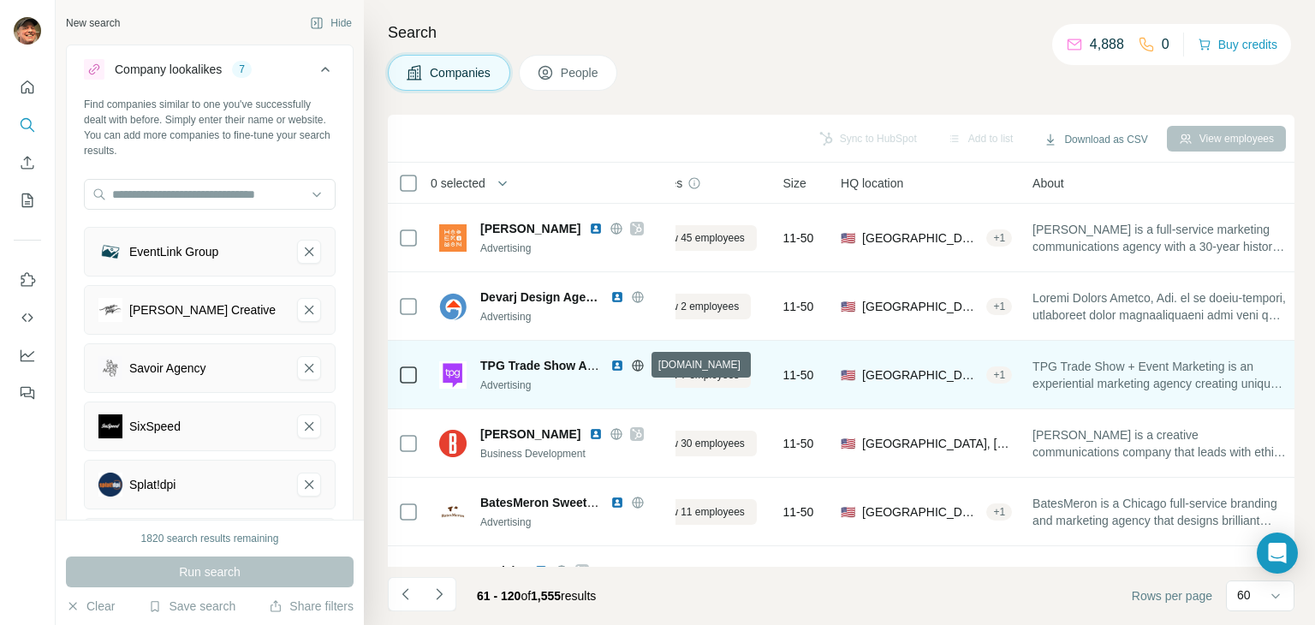
click at [638, 364] on icon at bounding box center [638, 366] width 14 height 14
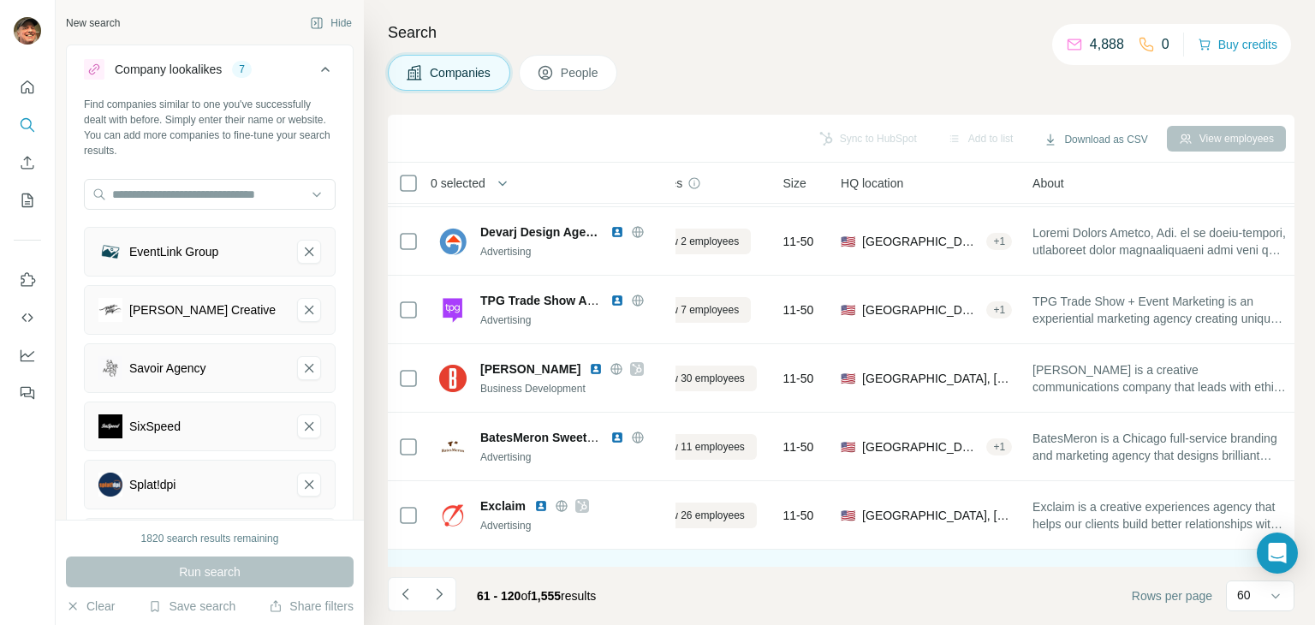
scroll to position [171, 62]
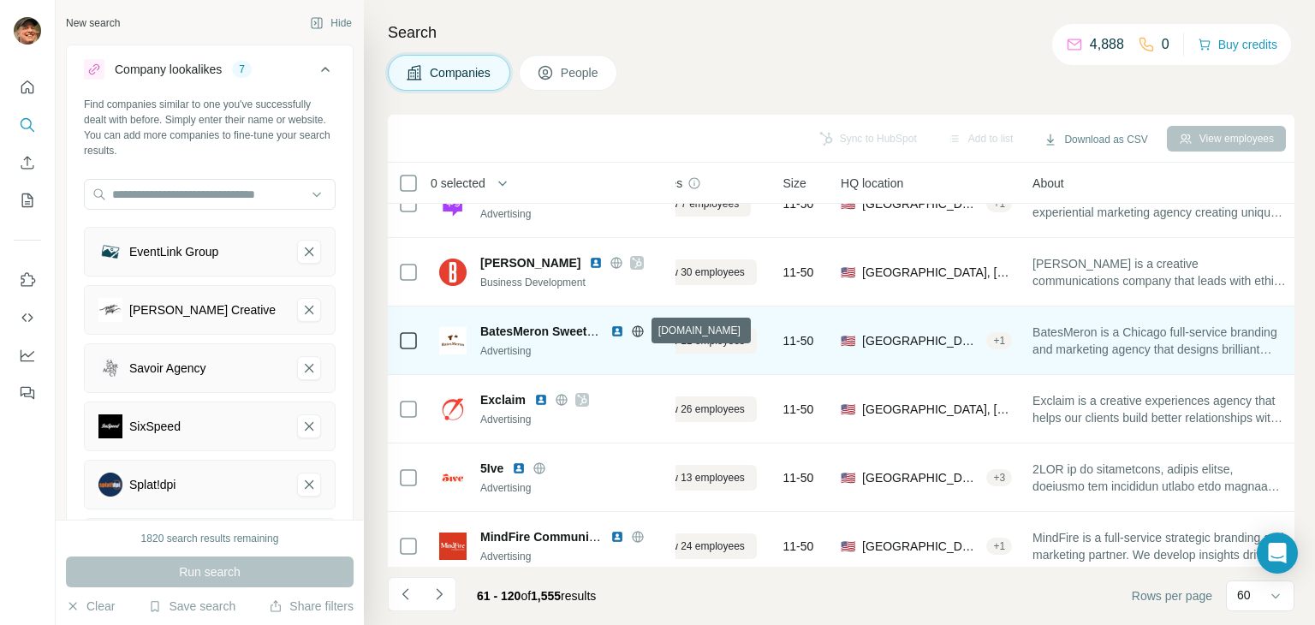
click at [639, 333] on icon at bounding box center [638, 331] width 14 height 14
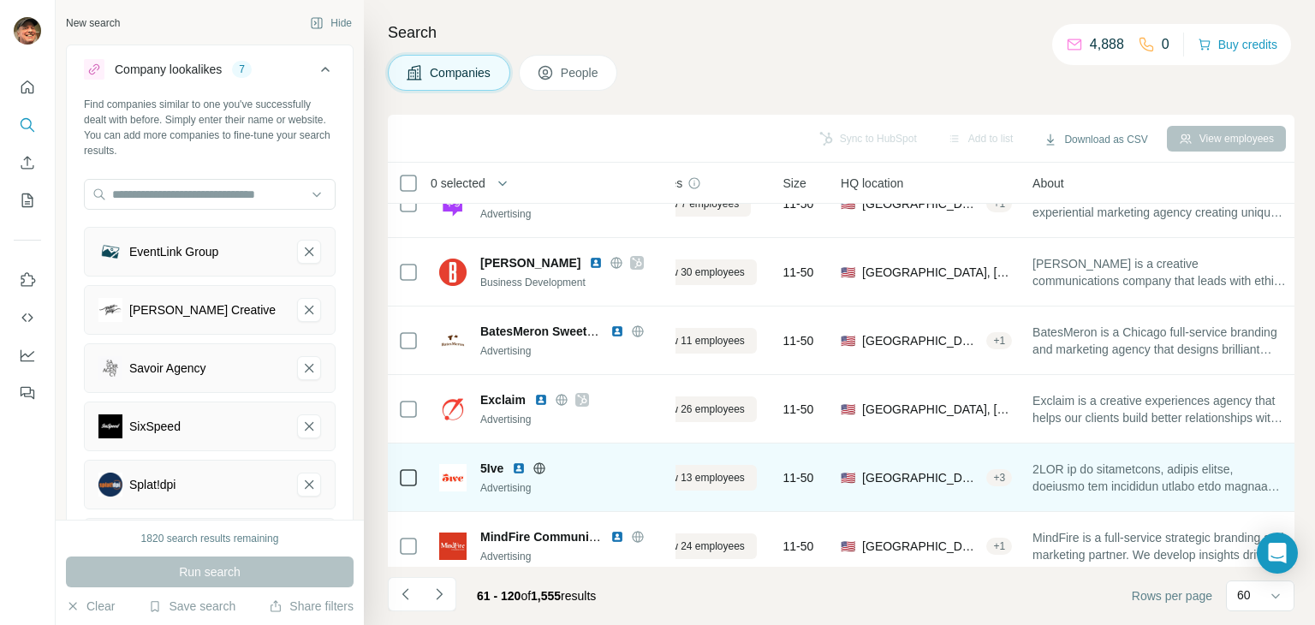
click at [540, 461] on icon at bounding box center [539, 468] width 14 height 14
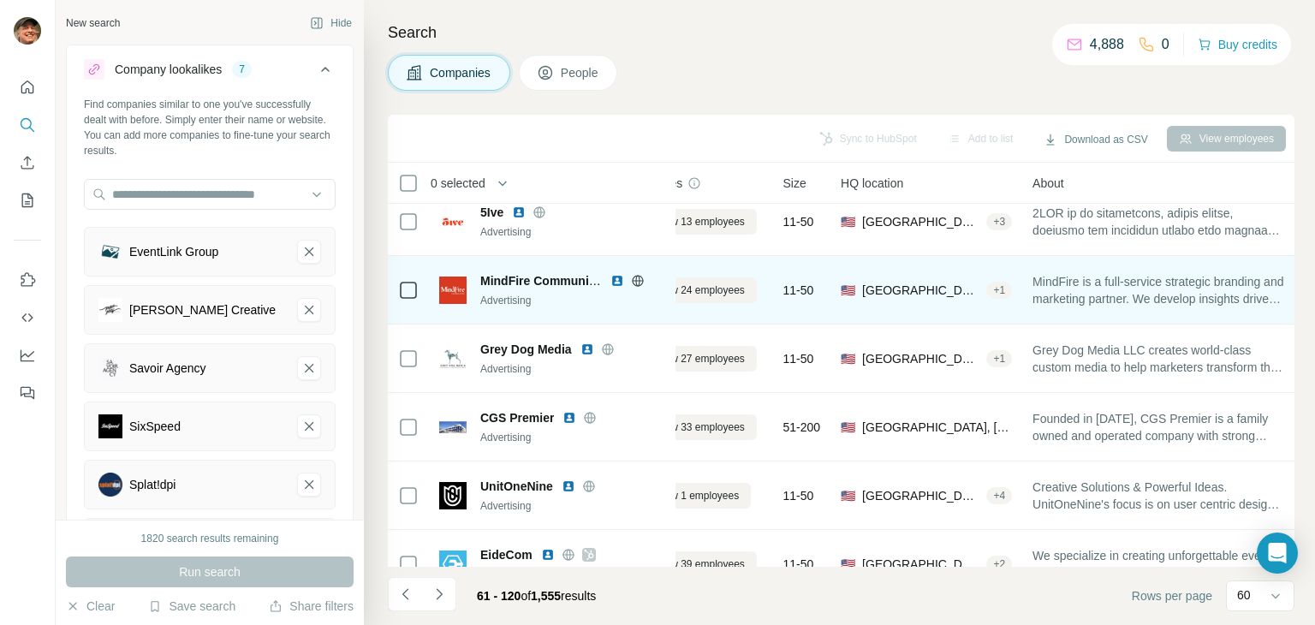
scroll to position [428, 62]
click at [637, 279] on icon at bounding box center [637, 279] width 11 height 1
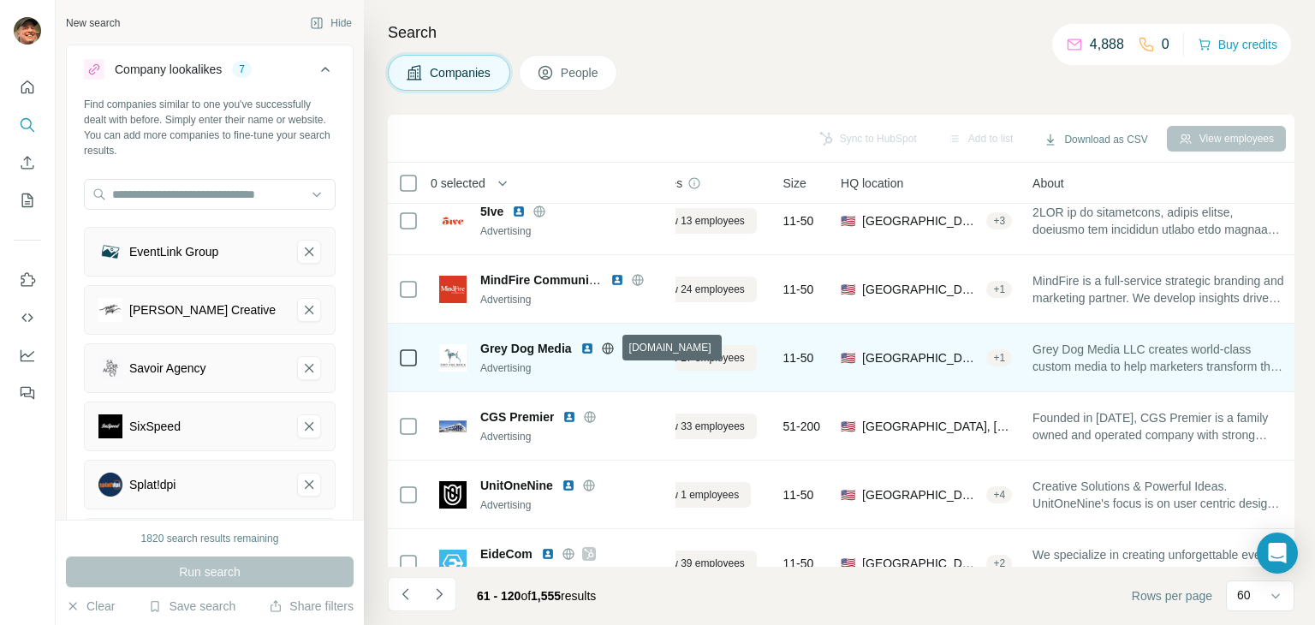
click at [609, 346] on icon at bounding box center [607, 347] width 4 height 11
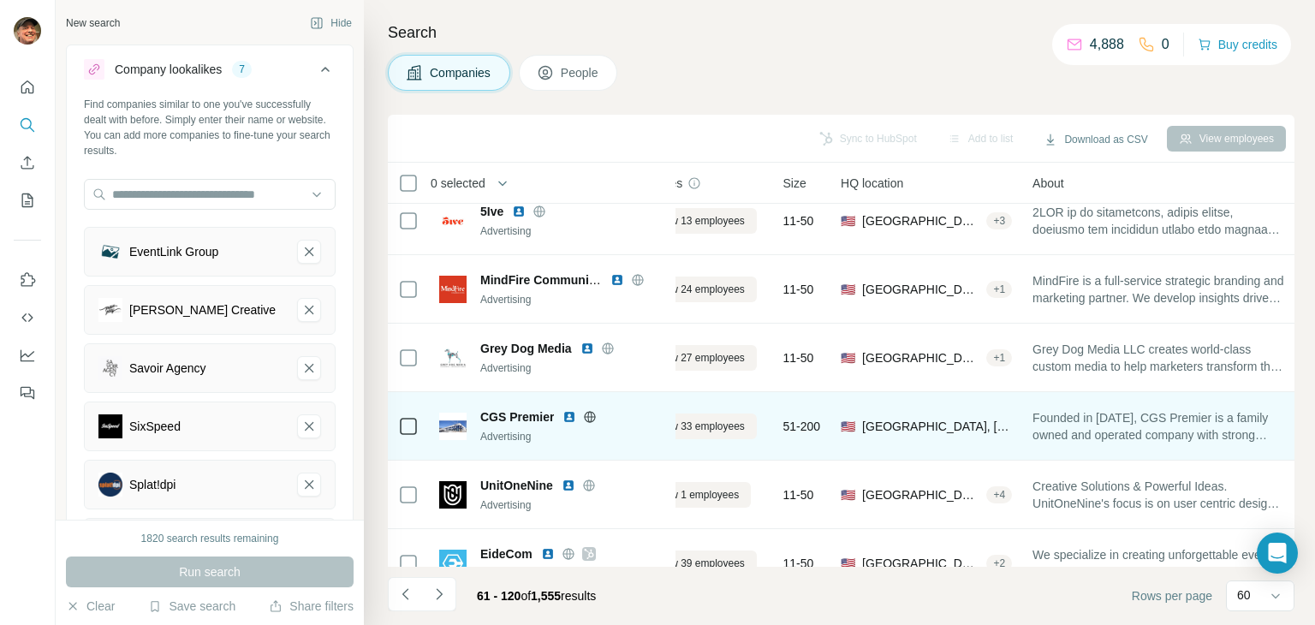
click at [585, 417] on icon at bounding box center [590, 417] width 14 height 14
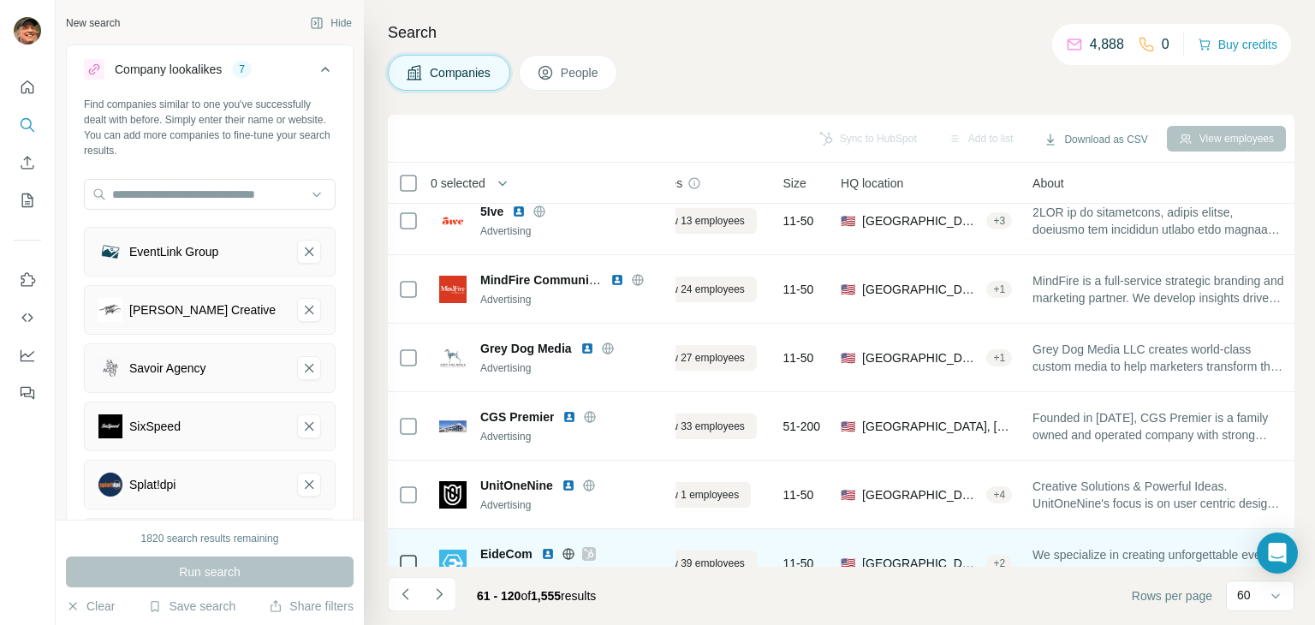
scroll to position [599, 62]
